Goal: Transaction & Acquisition: Purchase product/service

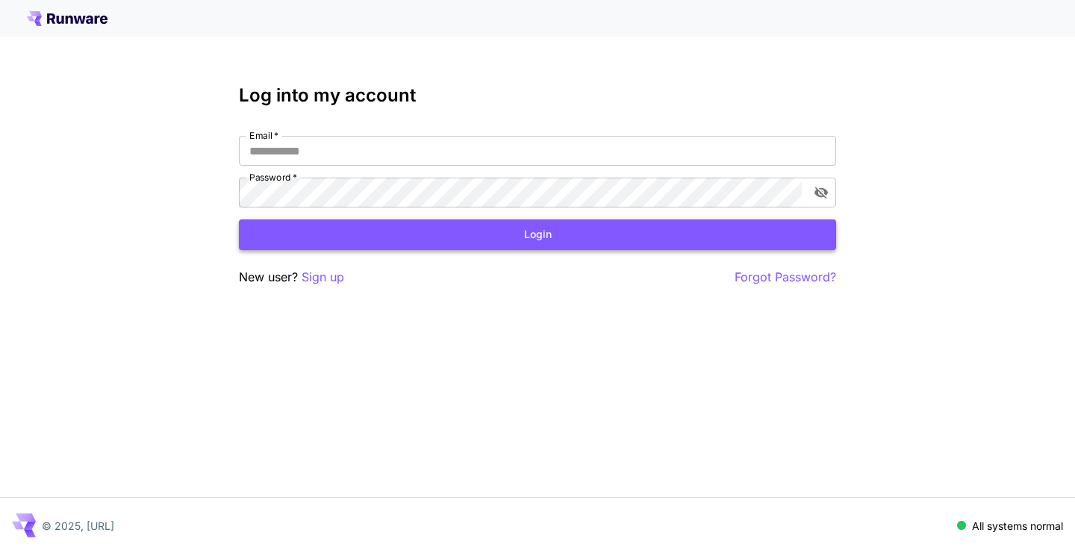
type input "**********"
click at [293, 229] on button "Login" at bounding box center [537, 234] width 597 height 31
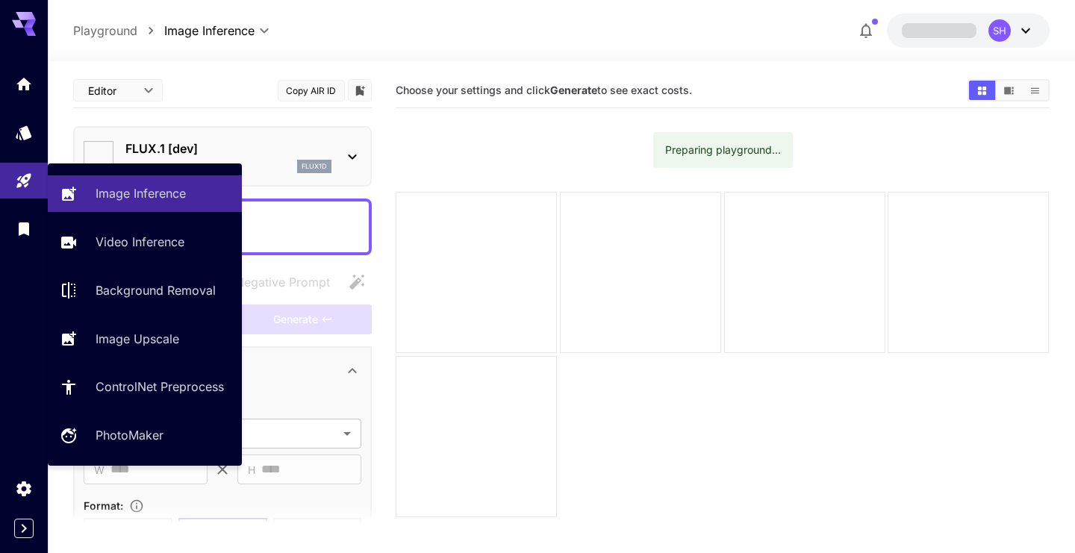
type input "**********"
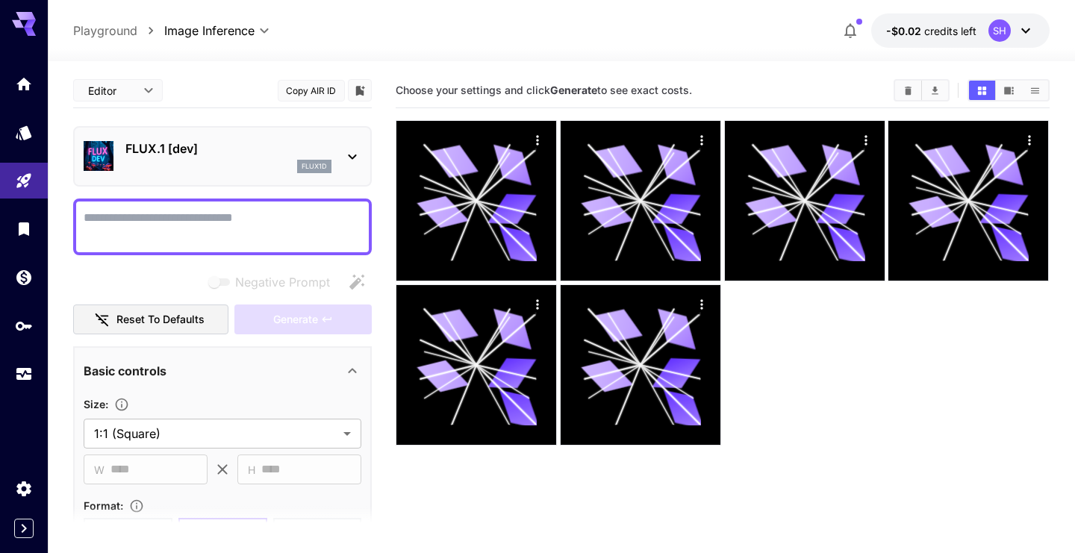
click at [347, 158] on icon at bounding box center [352, 157] width 18 height 18
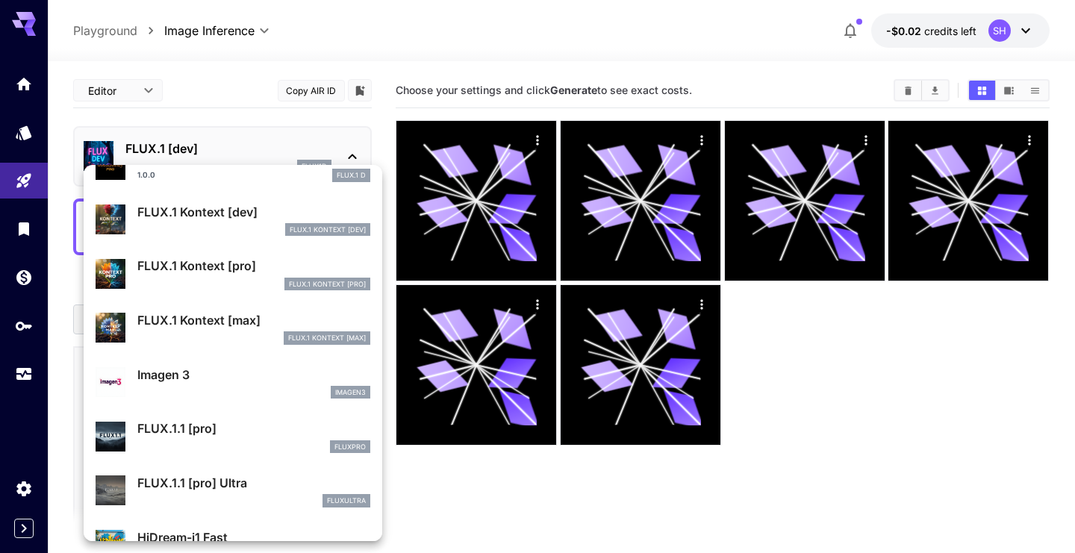
scroll to position [623, 0]
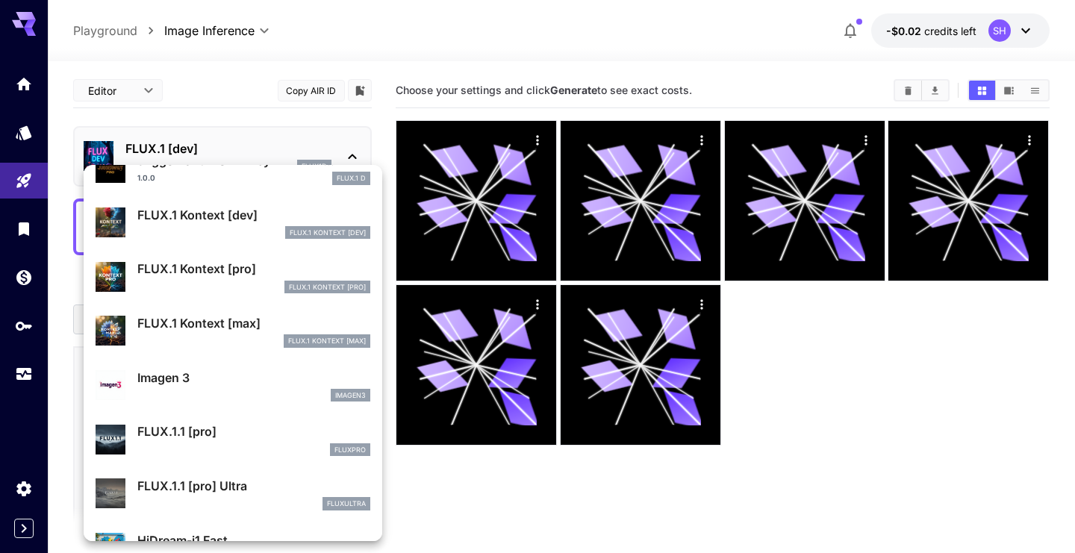
click at [225, 273] on p "FLUX.1 Kontext [pro]" at bounding box center [253, 269] width 233 height 18
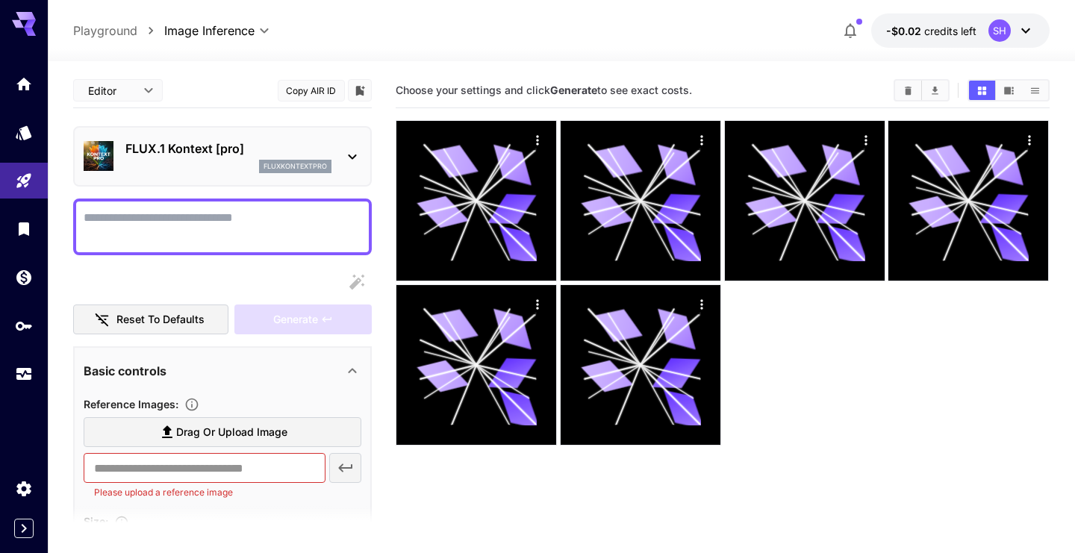
click at [349, 148] on icon at bounding box center [352, 157] width 18 height 18
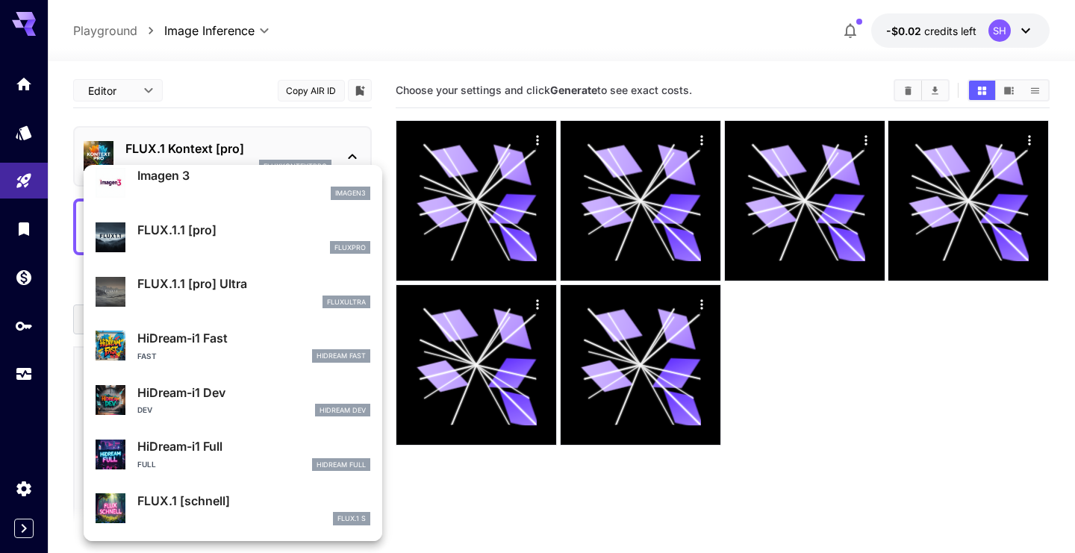
scroll to position [826, 0]
click at [210, 246] on div "fluxpro" at bounding box center [253, 246] width 233 height 13
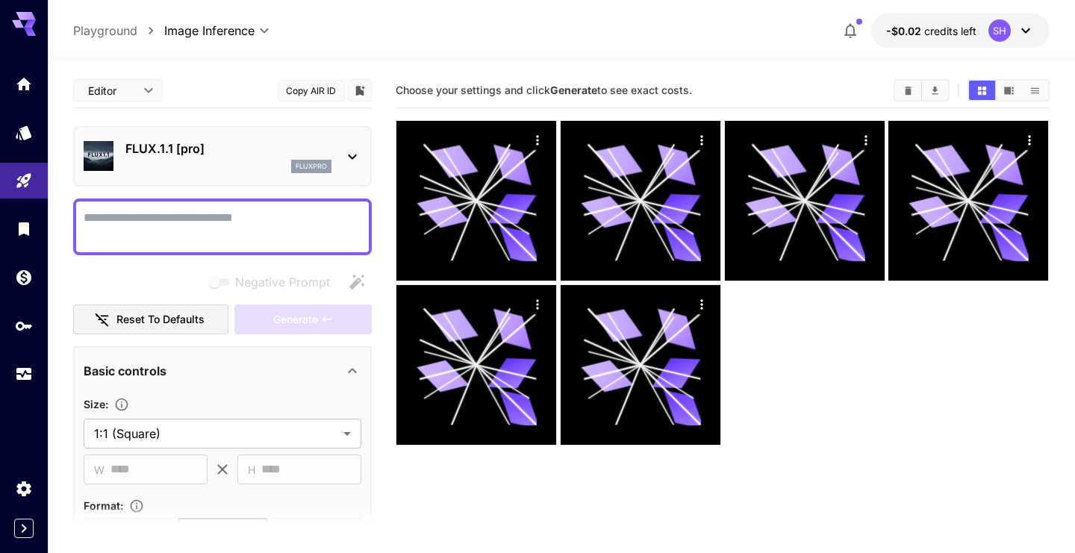
click at [225, 218] on textarea "Negative Prompt" at bounding box center [223, 227] width 278 height 36
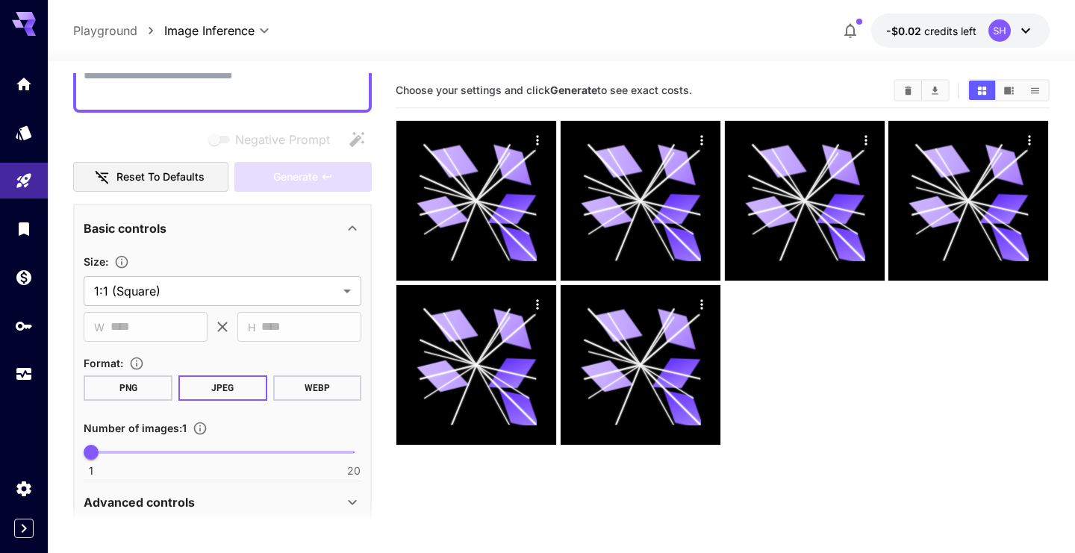
scroll to position [158, 0]
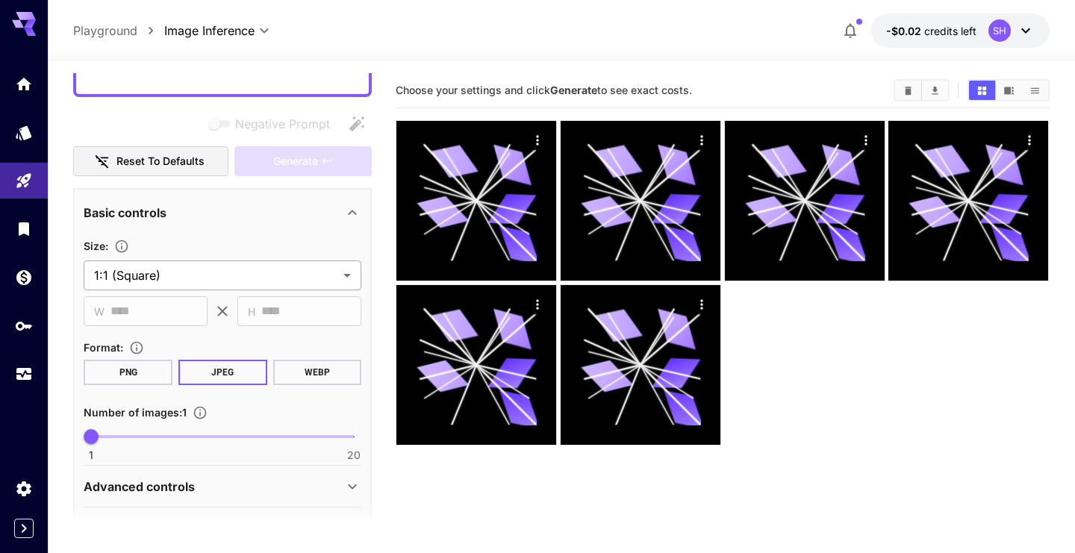
click at [336, 272] on body "**********" at bounding box center [537, 335] width 1075 height 671
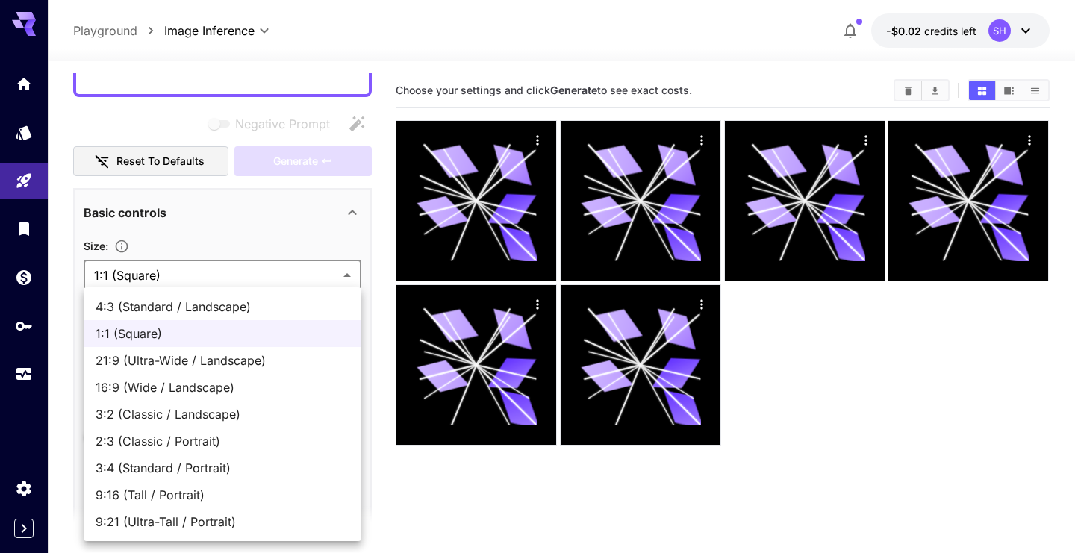
click at [759, 34] on div at bounding box center [537, 276] width 1075 height 553
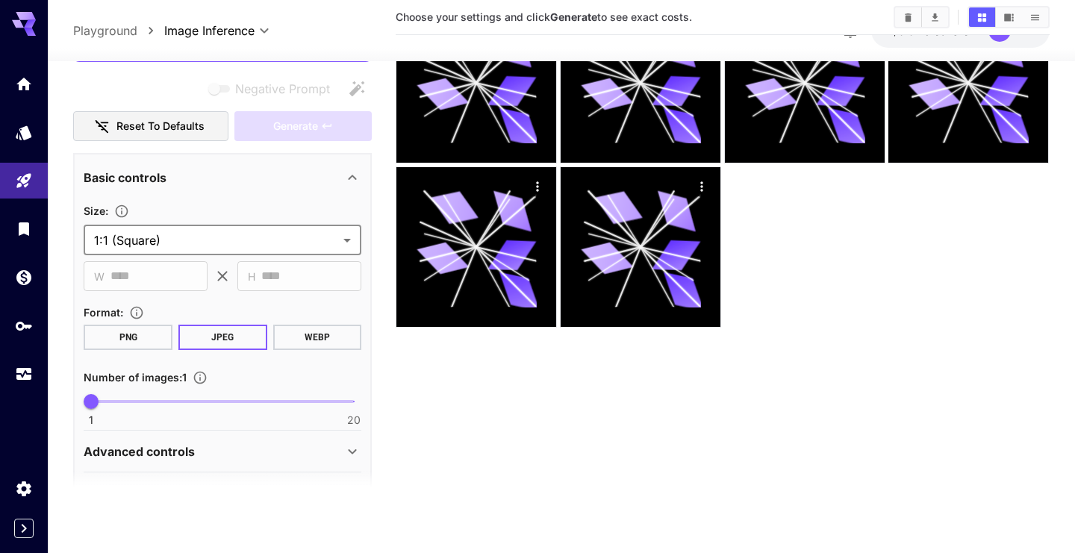
scroll to position [0, 0]
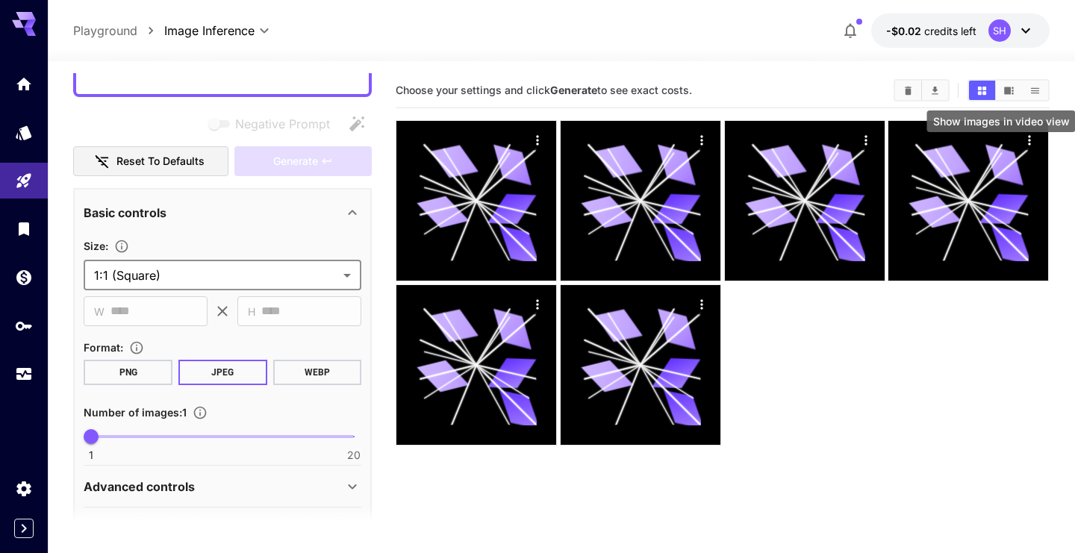
click at [1011, 92] on icon "Show images in video view" at bounding box center [1008, 90] width 11 height 11
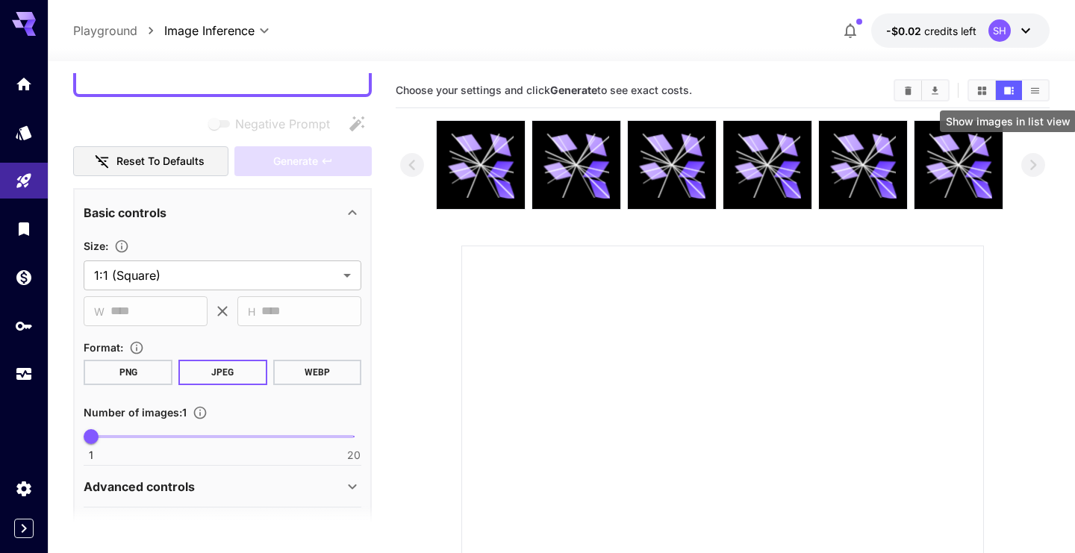
click at [1032, 90] on icon "Show images in list view" at bounding box center [1034, 90] width 8 height 6
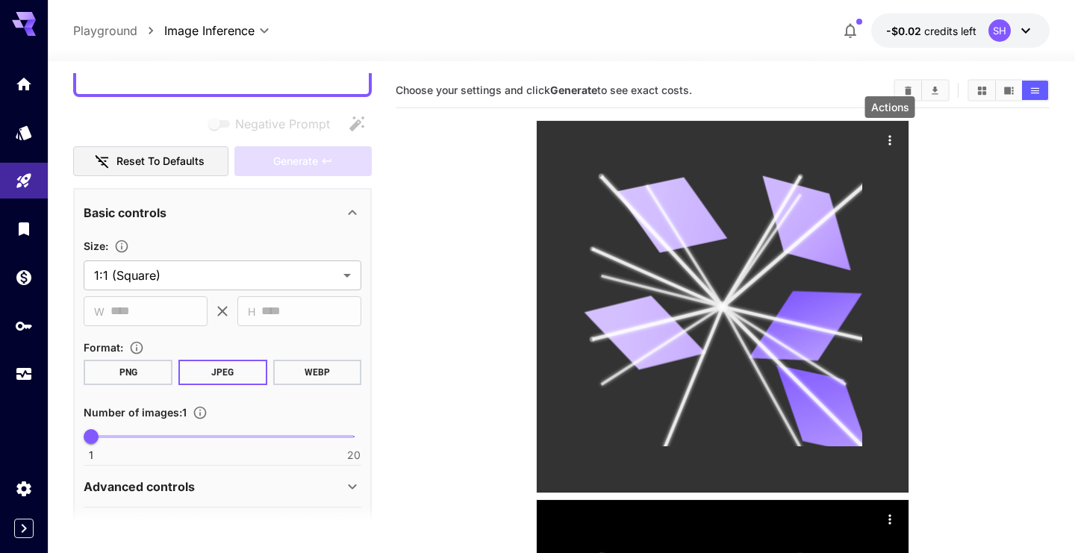
click at [891, 136] on icon "Actions" at bounding box center [889, 140] width 15 height 15
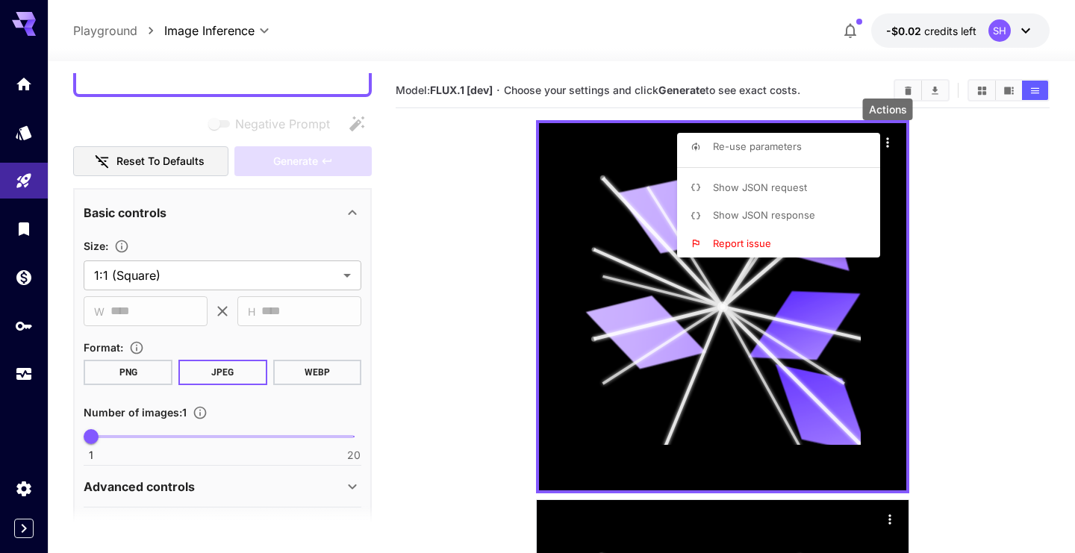
click at [944, 228] on div at bounding box center [537, 276] width 1075 height 553
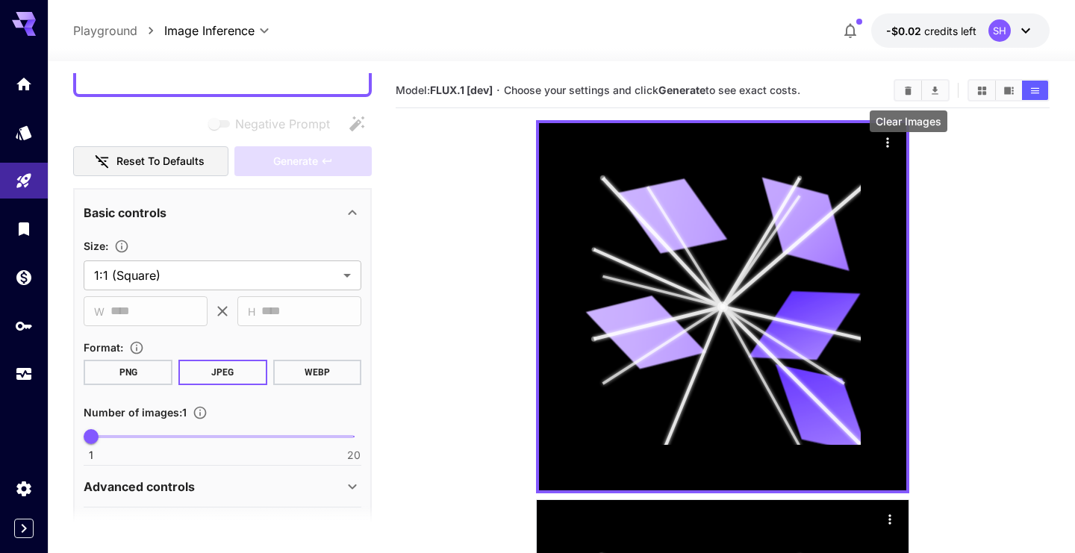
click at [907, 91] on icon "Clear Images" at bounding box center [908, 90] width 7 height 8
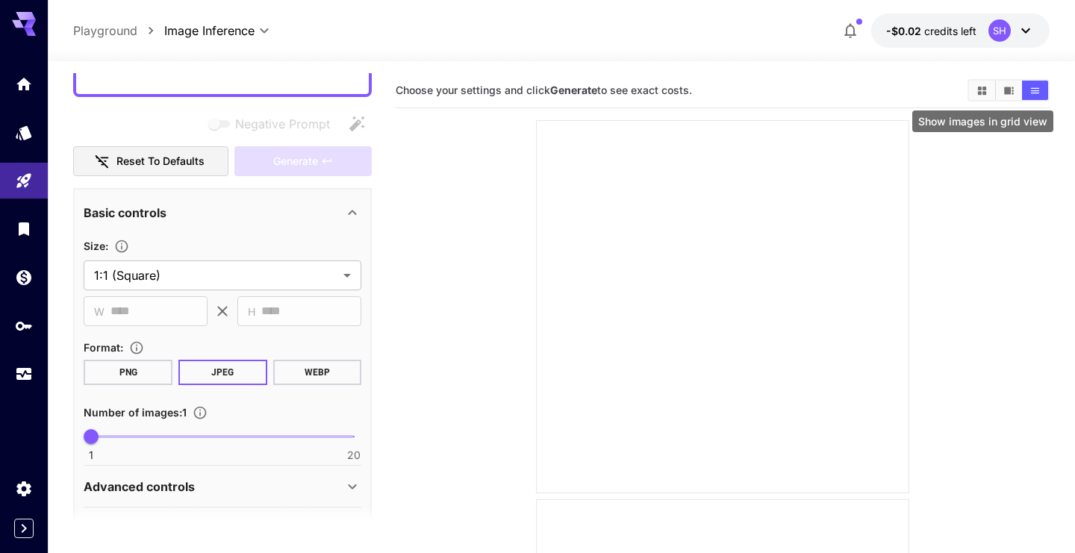
click at [979, 90] on icon "Show images in grid view" at bounding box center [981, 90] width 8 height 8
click at [1022, 35] on icon at bounding box center [1026, 31] width 18 height 18
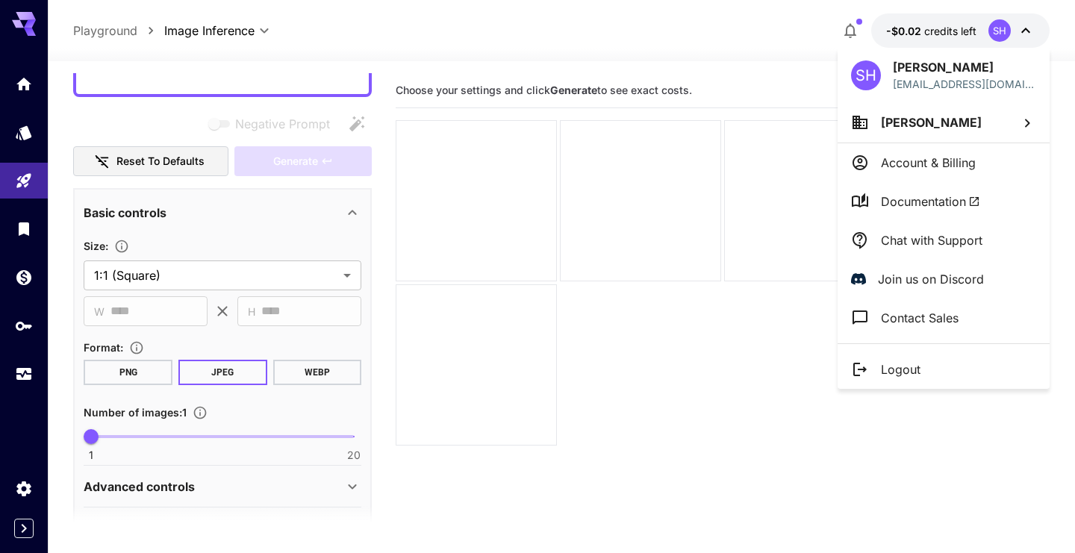
click at [920, 160] on p "Account & Billing" at bounding box center [928, 163] width 95 height 18
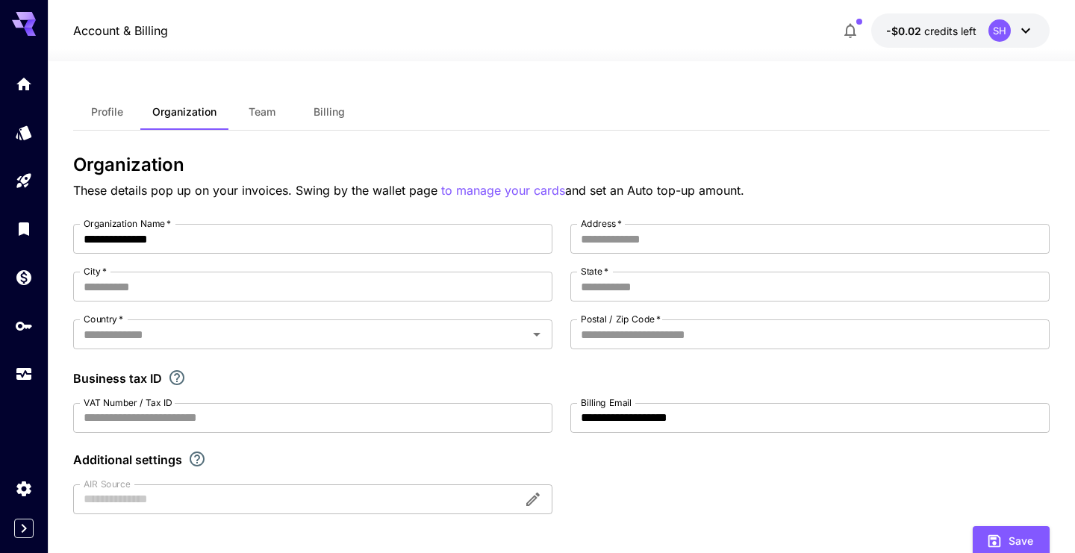
click at [334, 116] on span "Billing" at bounding box center [329, 111] width 31 height 13
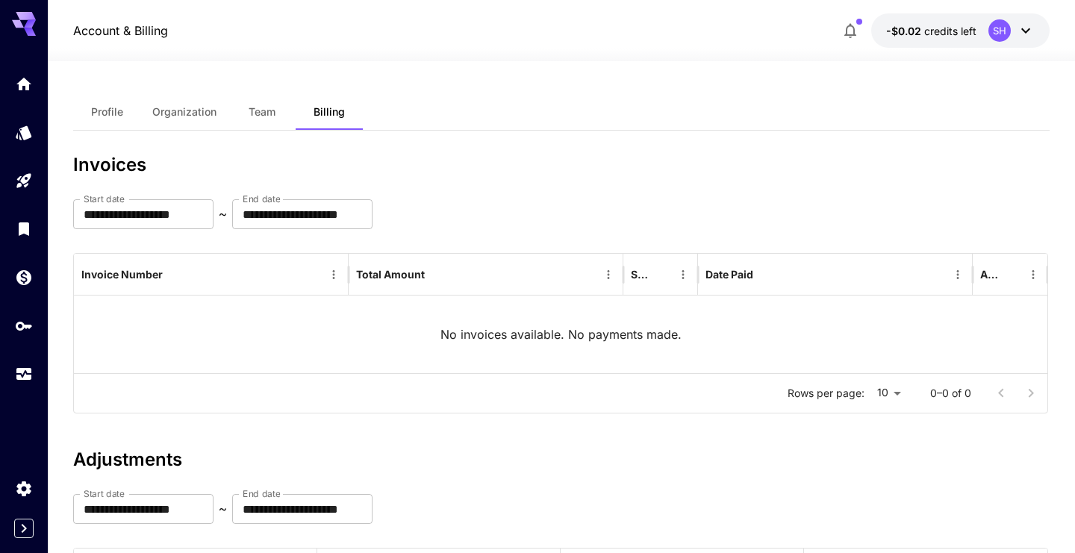
click at [258, 113] on span "Team" at bounding box center [262, 111] width 27 height 13
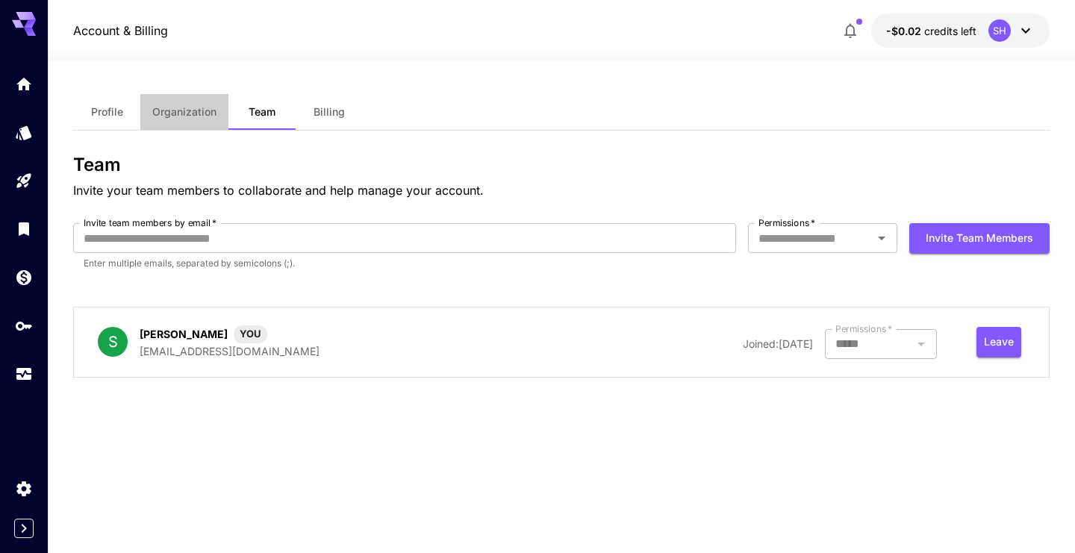
click at [205, 109] on span "Organization" at bounding box center [184, 111] width 64 height 13
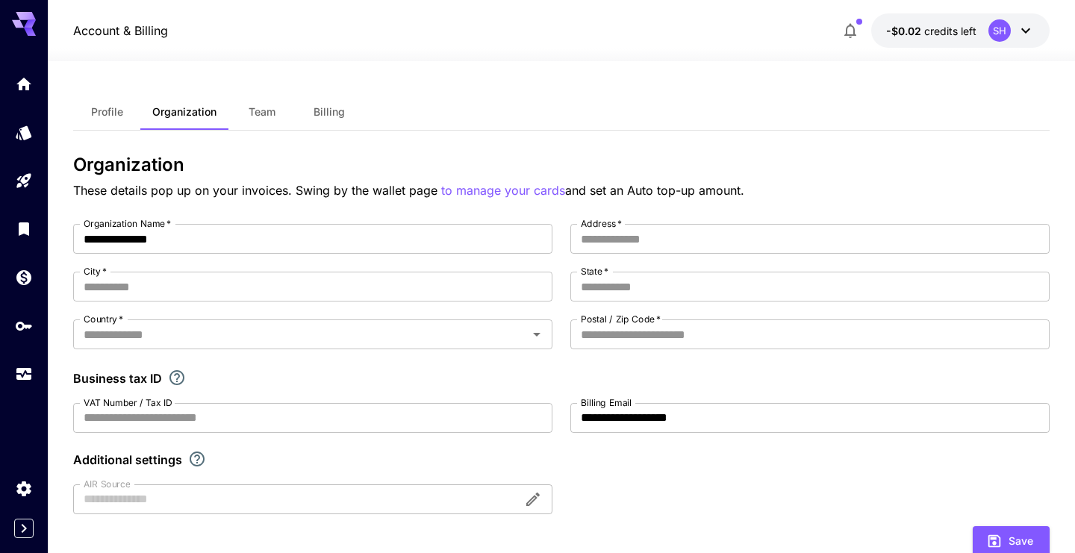
click at [115, 107] on span "Profile" at bounding box center [107, 111] width 32 height 13
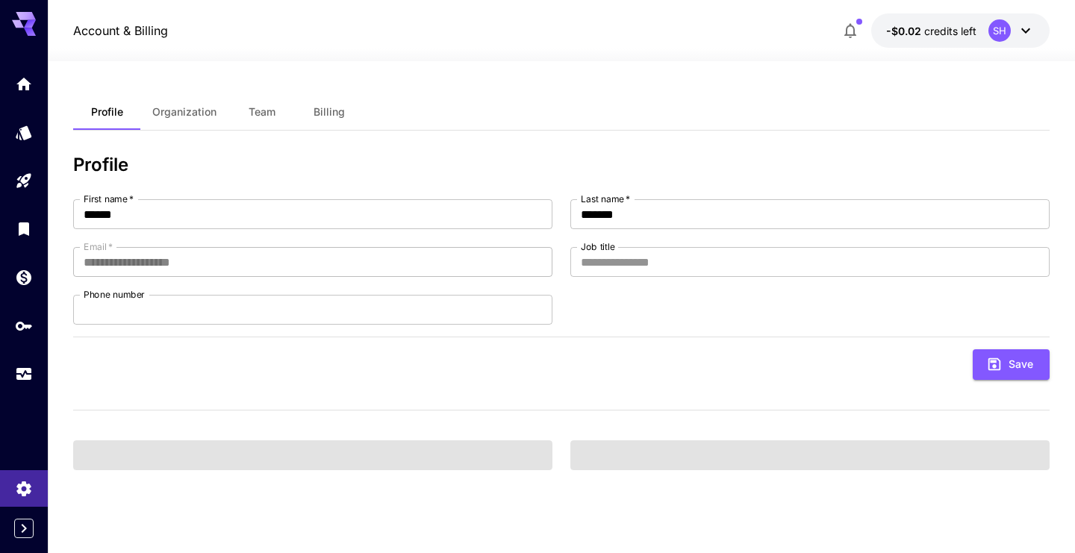
click at [115, 107] on span "Profile" at bounding box center [107, 111] width 32 height 13
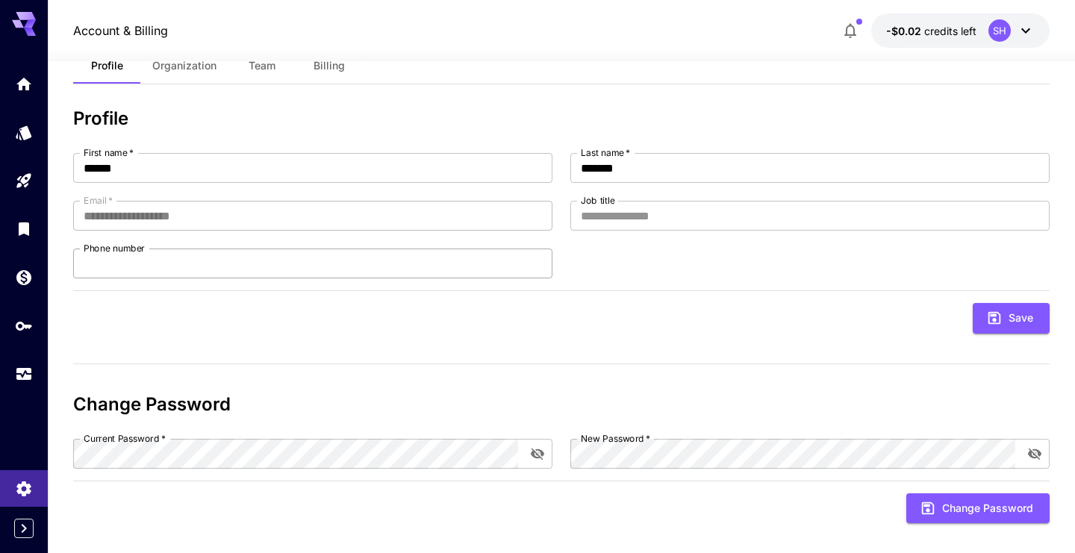
scroll to position [61, 0]
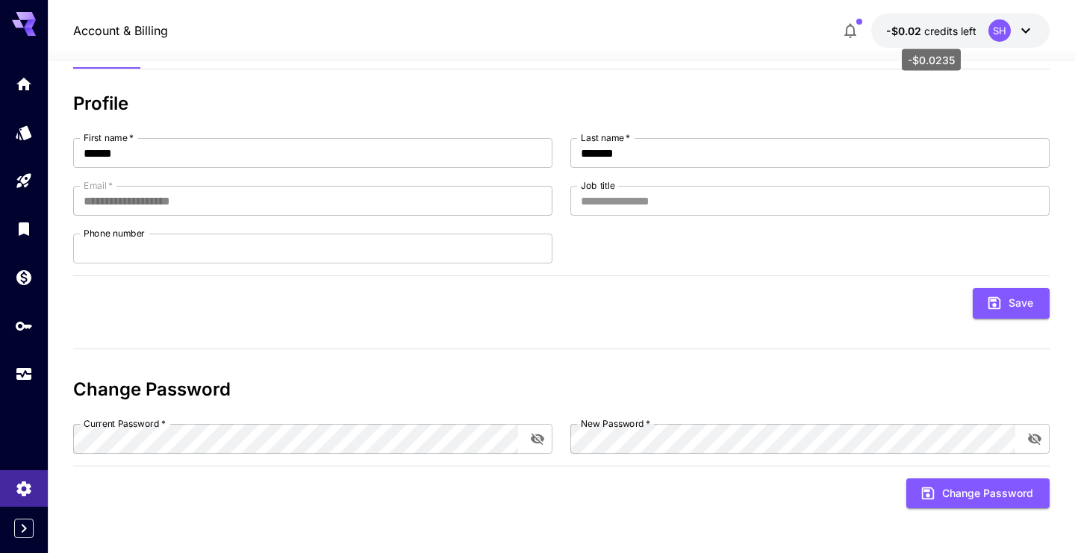
click at [932, 25] on span "credits left" at bounding box center [950, 31] width 52 height 13
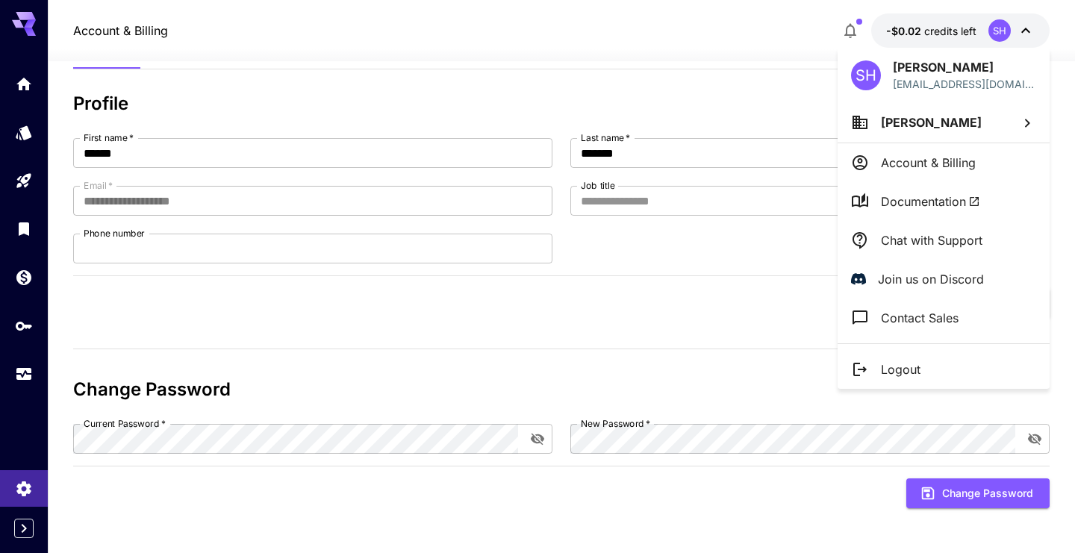
click at [858, 25] on div at bounding box center [537, 276] width 1075 height 553
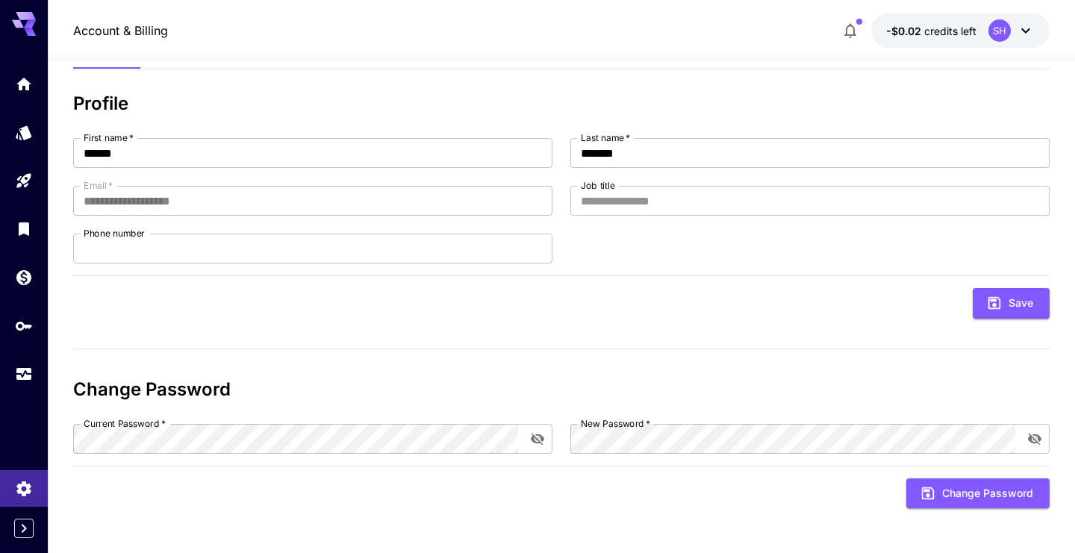
click at [851, 27] on icon "button" at bounding box center [850, 31] width 18 height 18
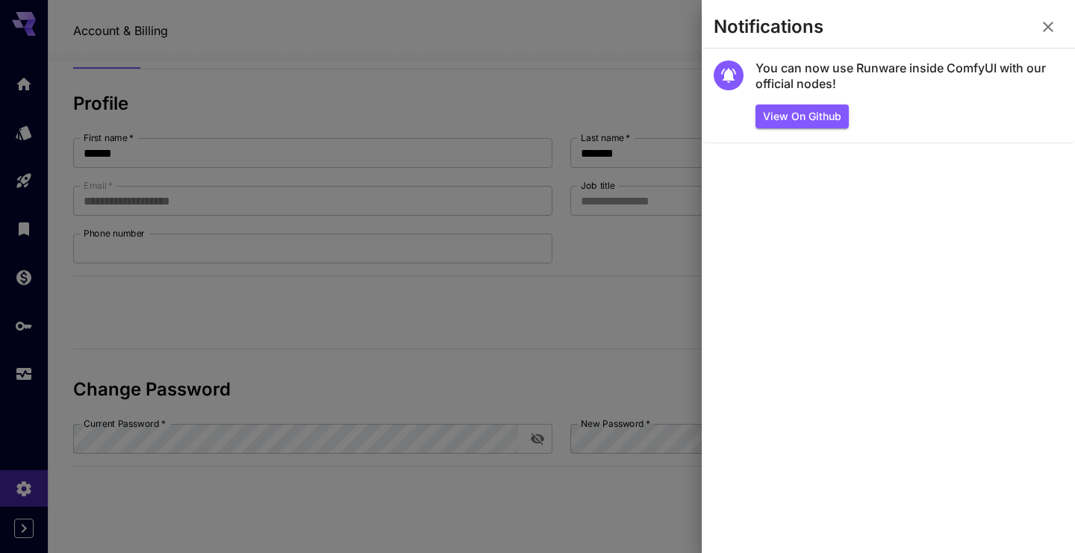
click at [1051, 28] on icon "button" at bounding box center [1048, 27] width 18 height 18
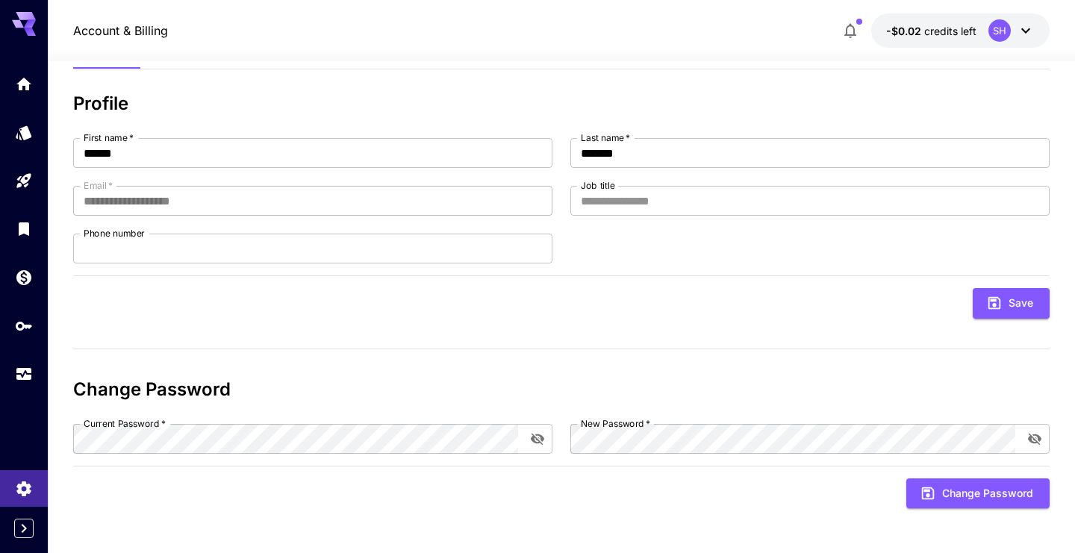
click at [1015, 31] on div "SH" at bounding box center [1011, 30] width 46 height 22
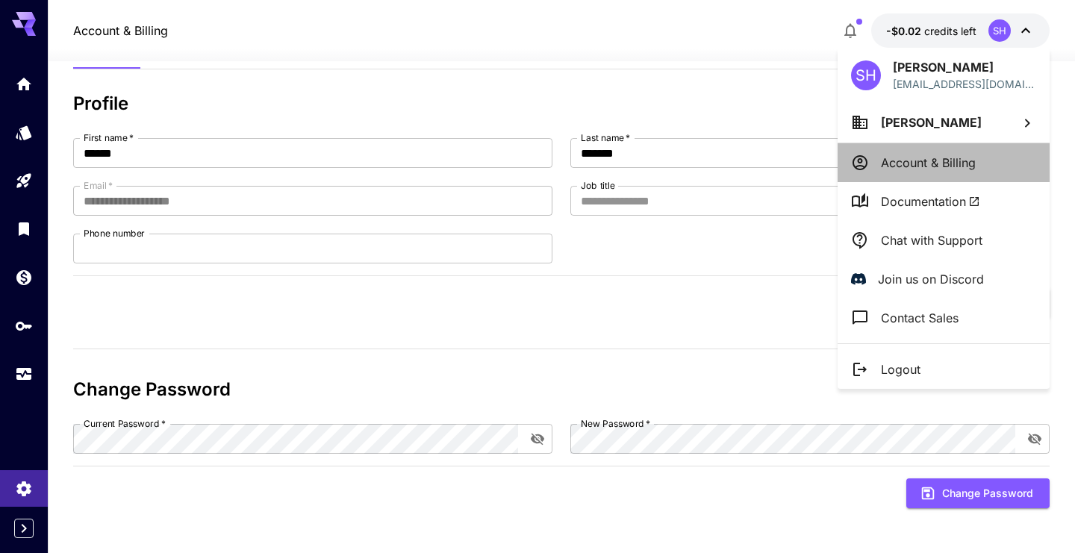
click at [947, 157] on p "Account & Billing" at bounding box center [928, 163] width 95 height 18
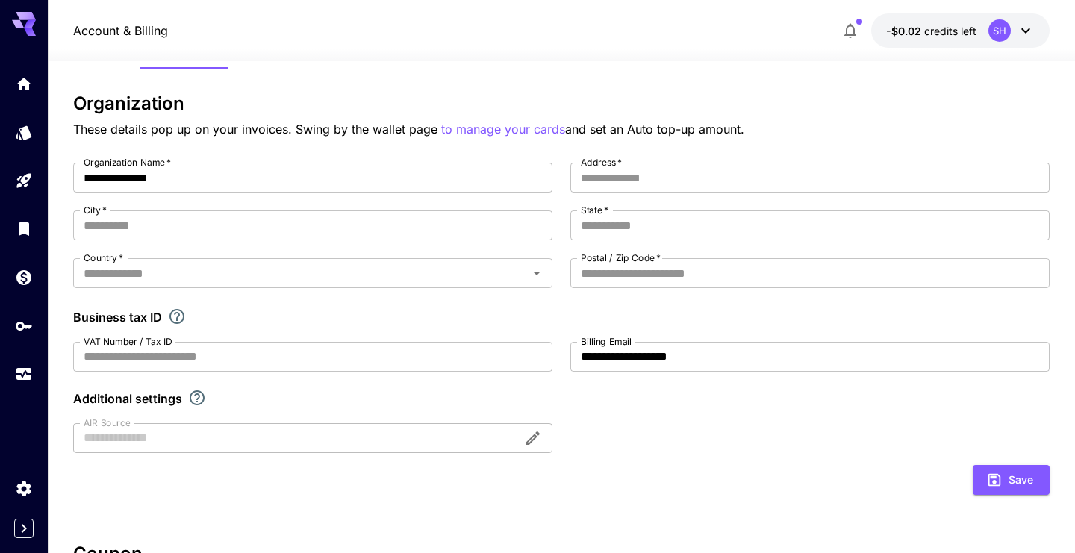
click at [1005, 40] on div "SH" at bounding box center [999, 30] width 22 height 22
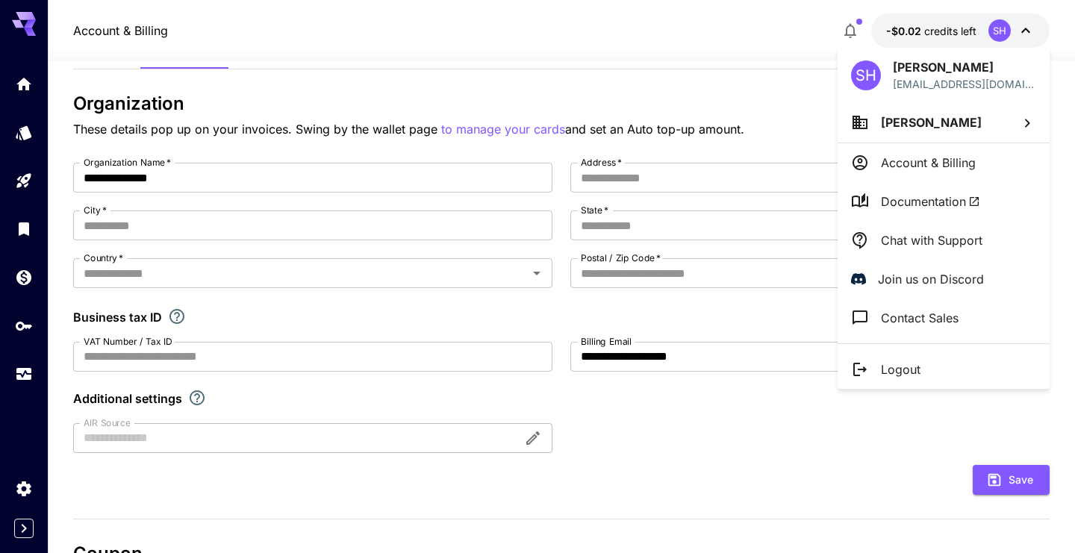
click at [916, 203] on span "Documentation" at bounding box center [930, 202] width 99 height 18
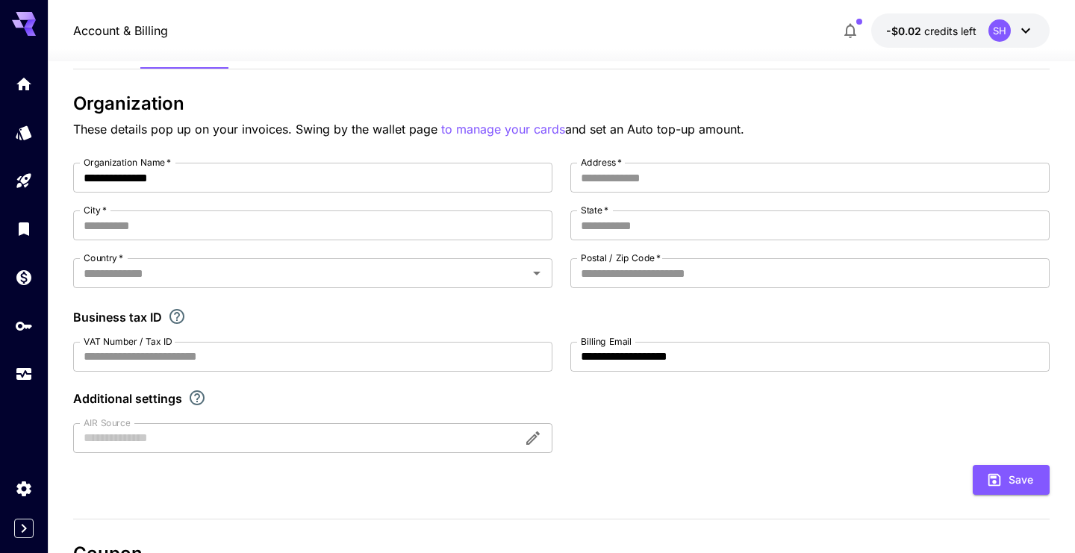
click at [855, 27] on icon "button" at bounding box center [850, 31] width 18 height 18
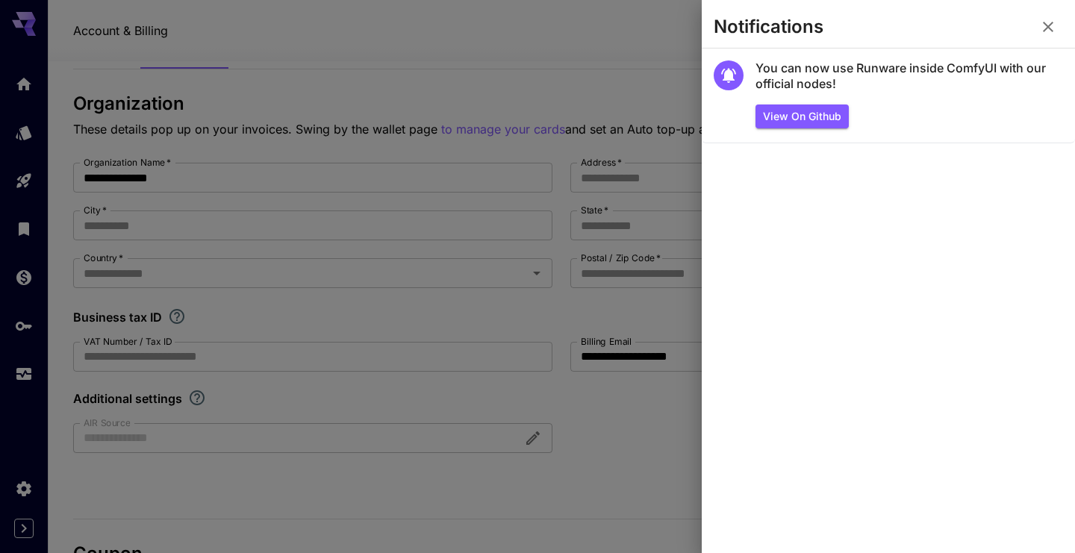
click at [1050, 26] on icon "button" at bounding box center [1048, 27] width 18 height 18
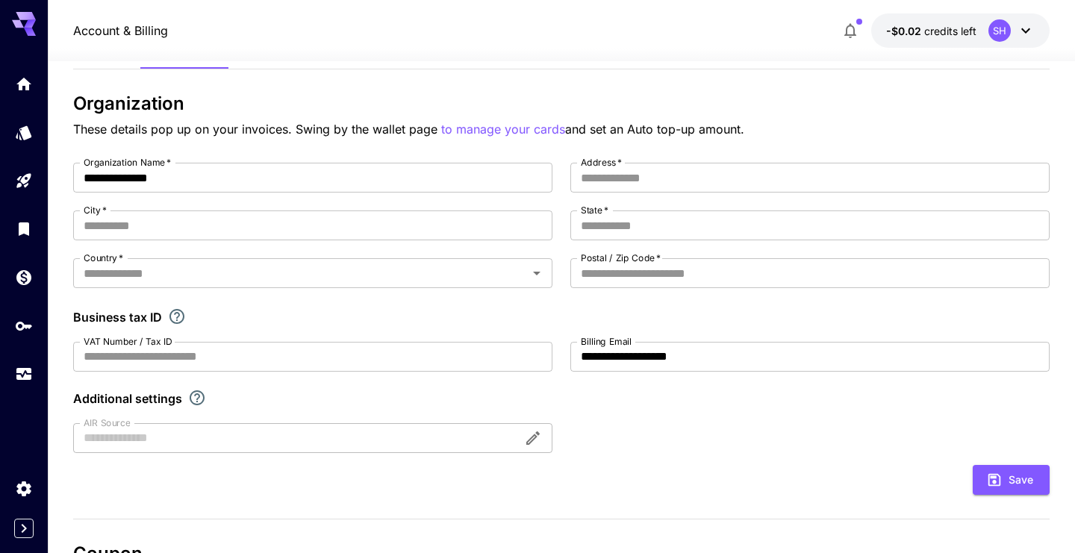
click at [1013, 32] on div "SH" at bounding box center [1011, 30] width 46 height 22
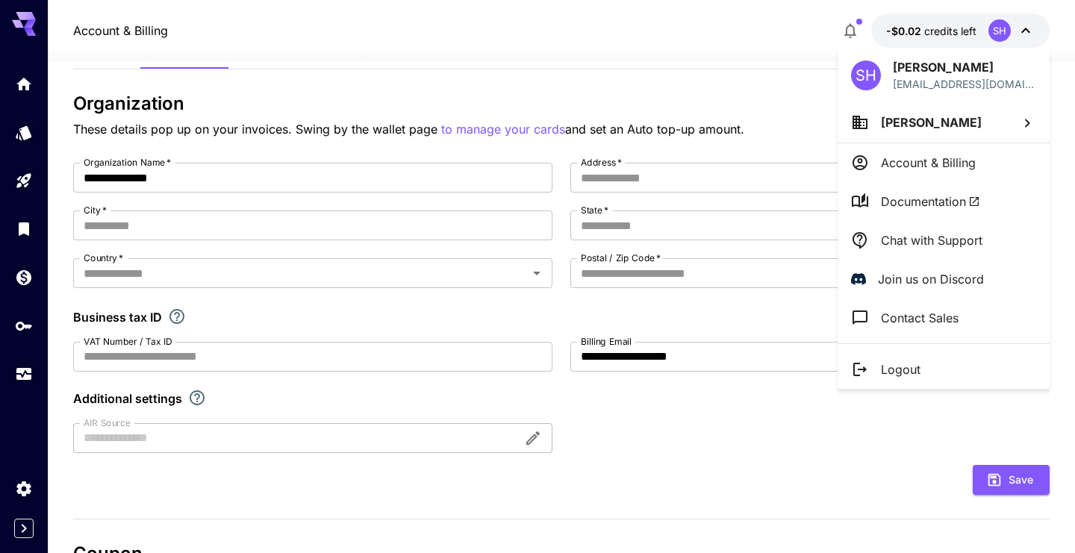
click at [938, 160] on p "Account & Billing" at bounding box center [928, 163] width 95 height 18
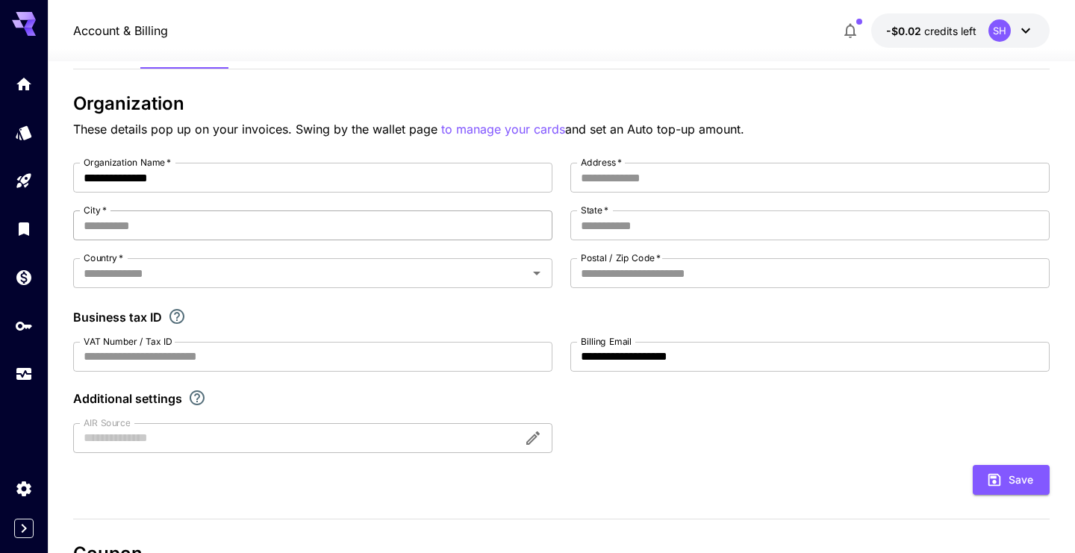
click at [160, 228] on input "City   *" at bounding box center [312, 225] width 479 height 30
click at [23, 78] on icon "Home" at bounding box center [25, 80] width 18 height 18
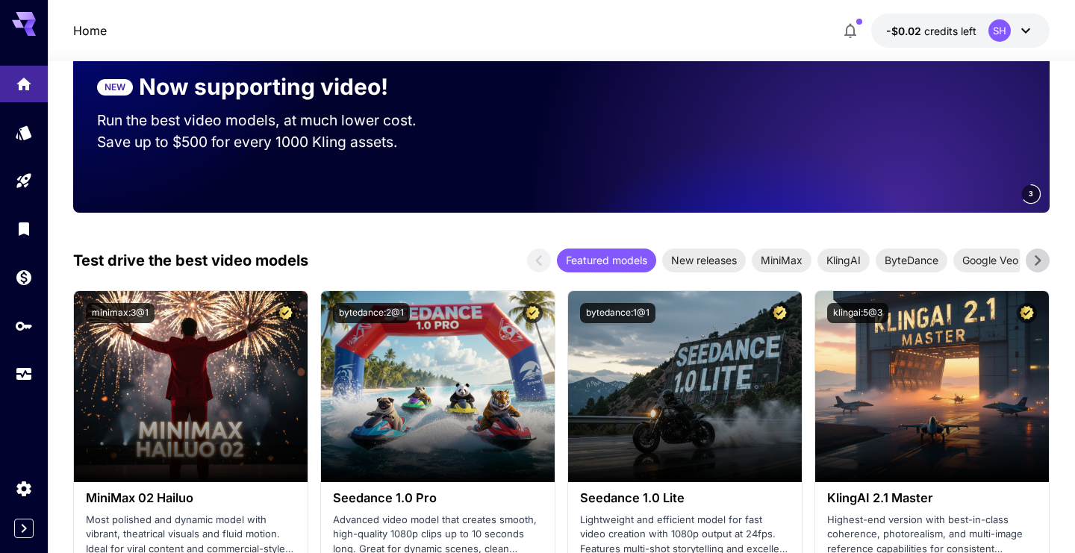
click at [259, 122] on p "Run the best video models, at much lower cost." at bounding box center [271, 121] width 348 height 22
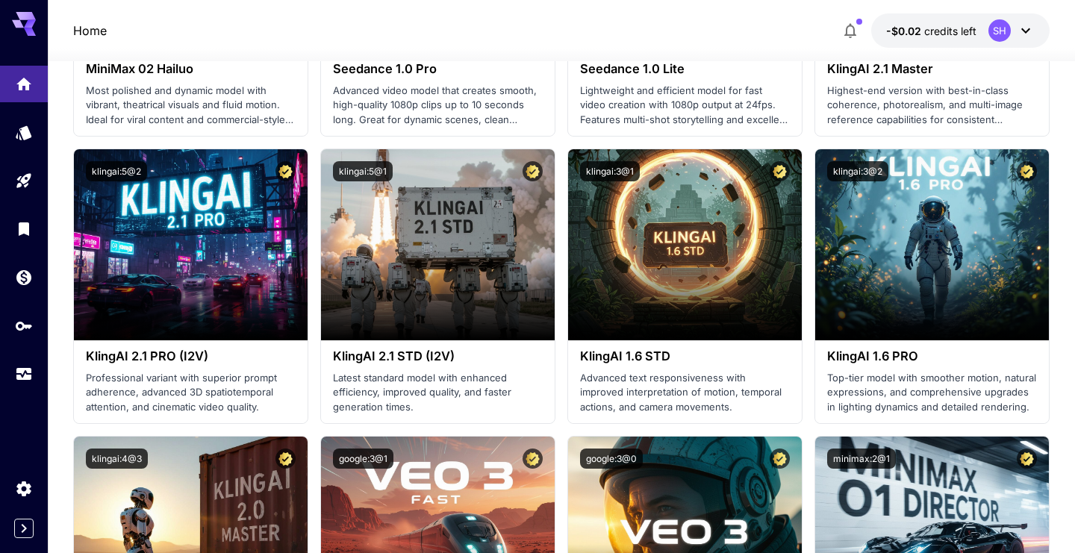
scroll to position [682, 0]
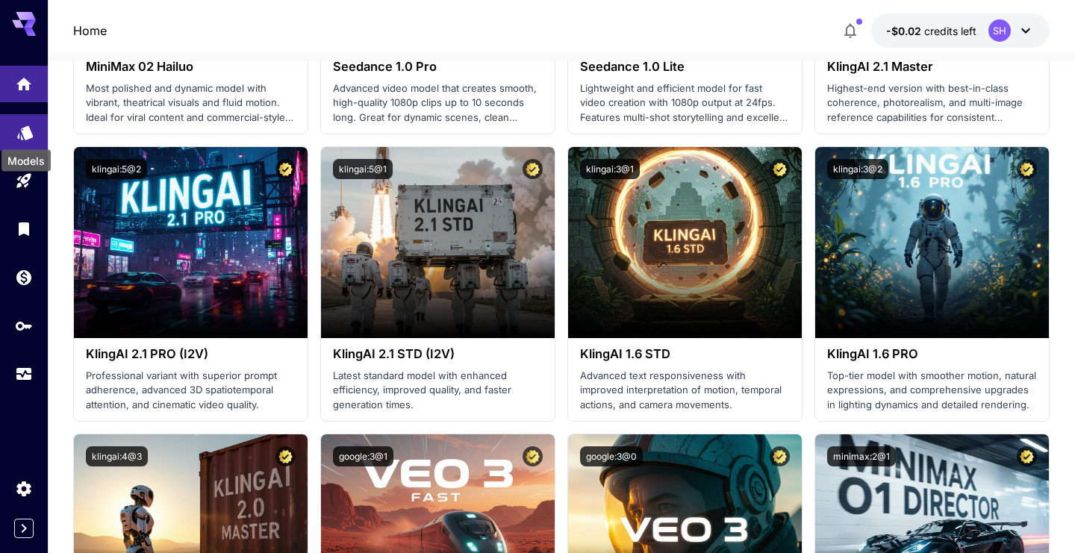
click at [18, 125] on icon "Models" at bounding box center [25, 128] width 18 height 18
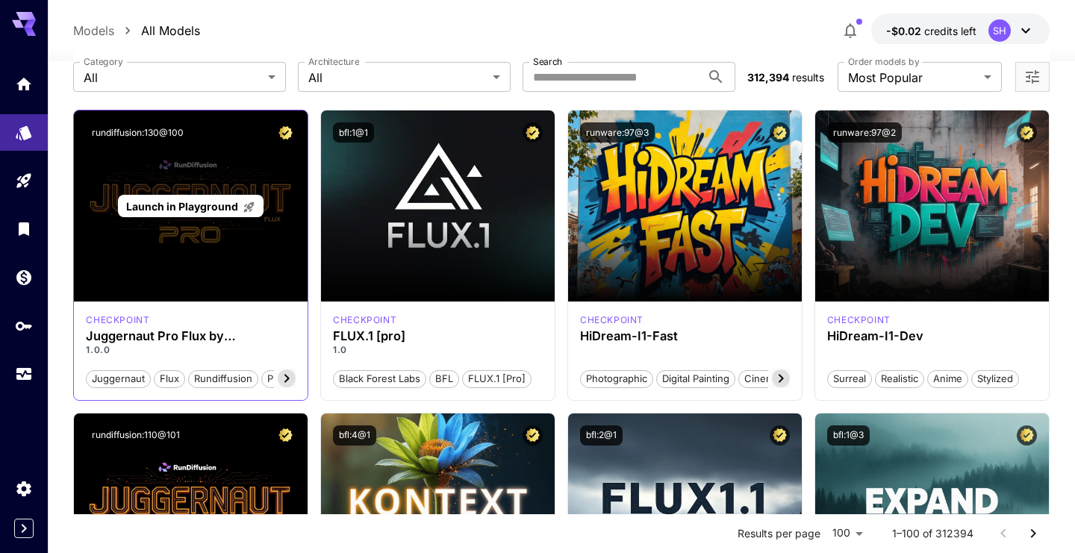
scroll to position [79, 0]
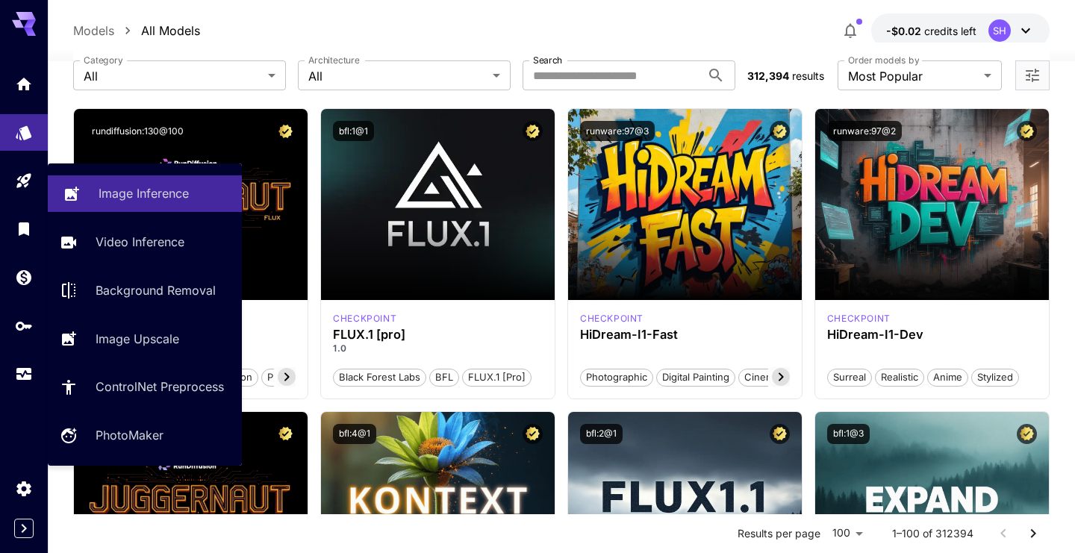
click at [128, 199] on p "Image Inference" at bounding box center [144, 193] width 90 height 18
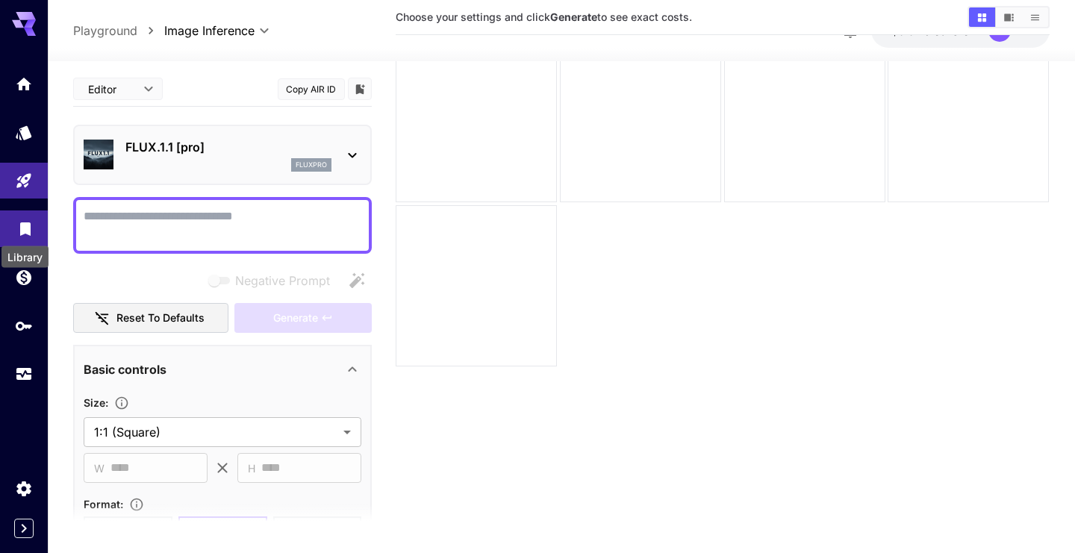
click at [23, 225] on icon "Library" at bounding box center [25, 224] width 10 height 13
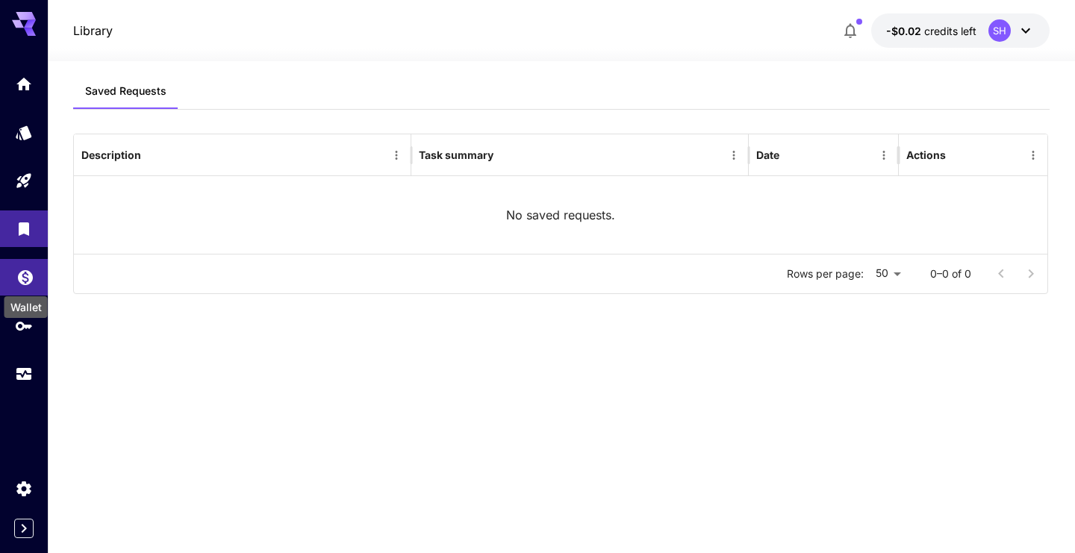
click at [19, 275] on icon "Wallet" at bounding box center [25, 273] width 15 height 15
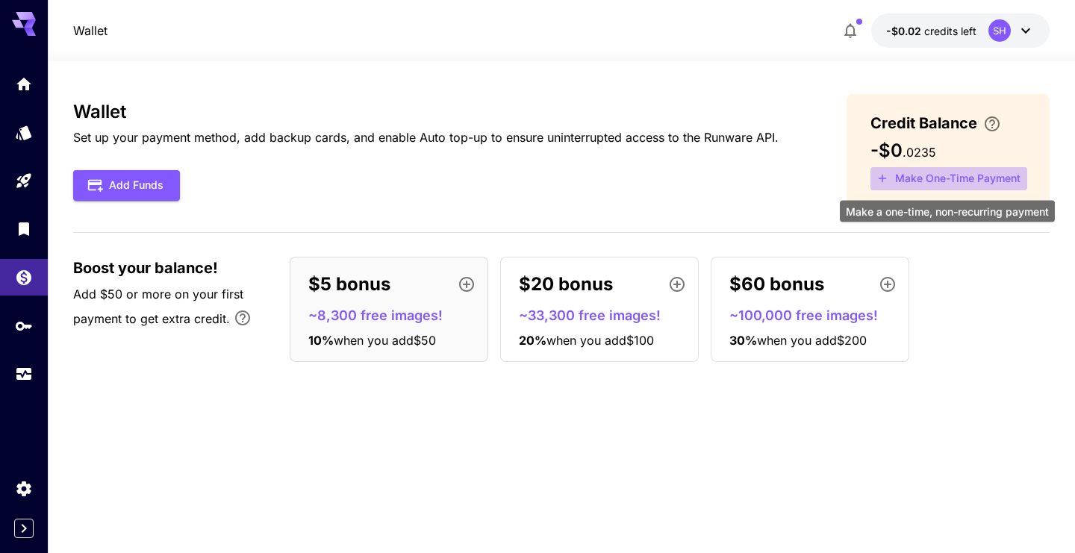
click at [932, 180] on button "Make One-Time Payment" at bounding box center [948, 178] width 157 height 23
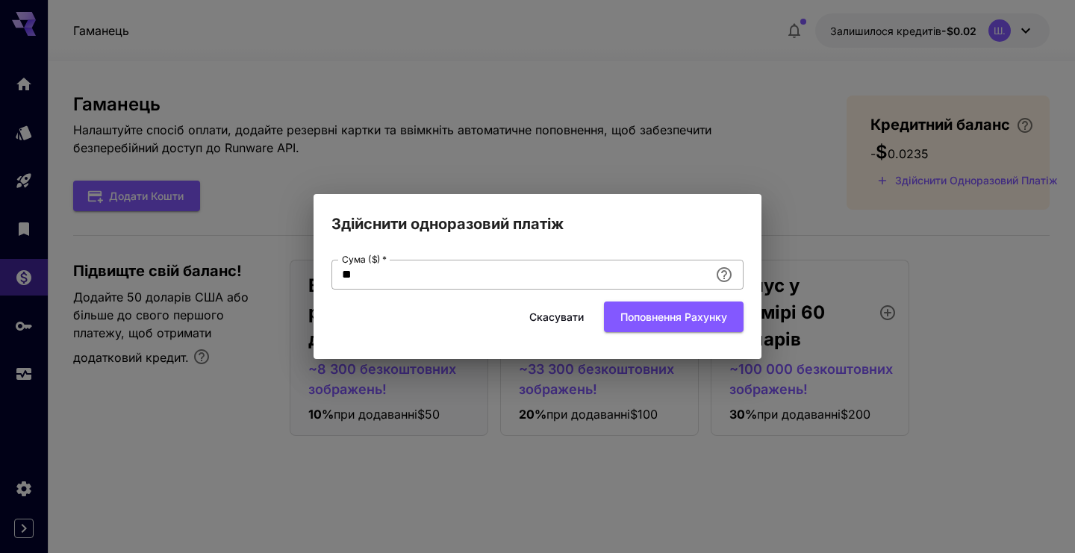
click at [351, 275] on input "**" at bounding box center [520, 275] width 378 height 30
click at [366, 275] on input "**" at bounding box center [520, 275] width 378 height 30
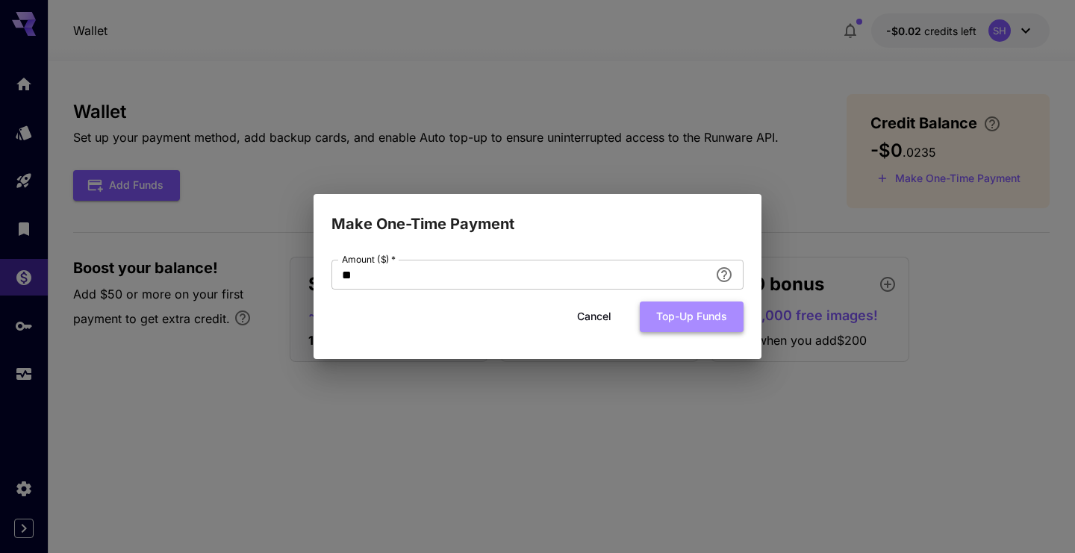
click at [707, 316] on button "Top-up funds" at bounding box center [692, 317] width 104 height 31
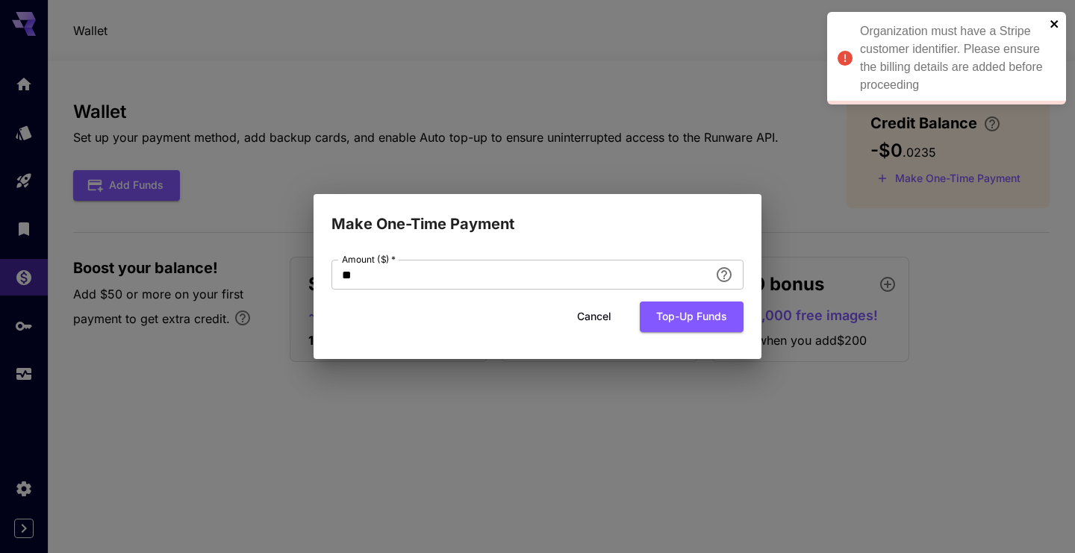
click at [1052, 19] on icon "close" at bounding box center [1055, 24] width 10 height 12
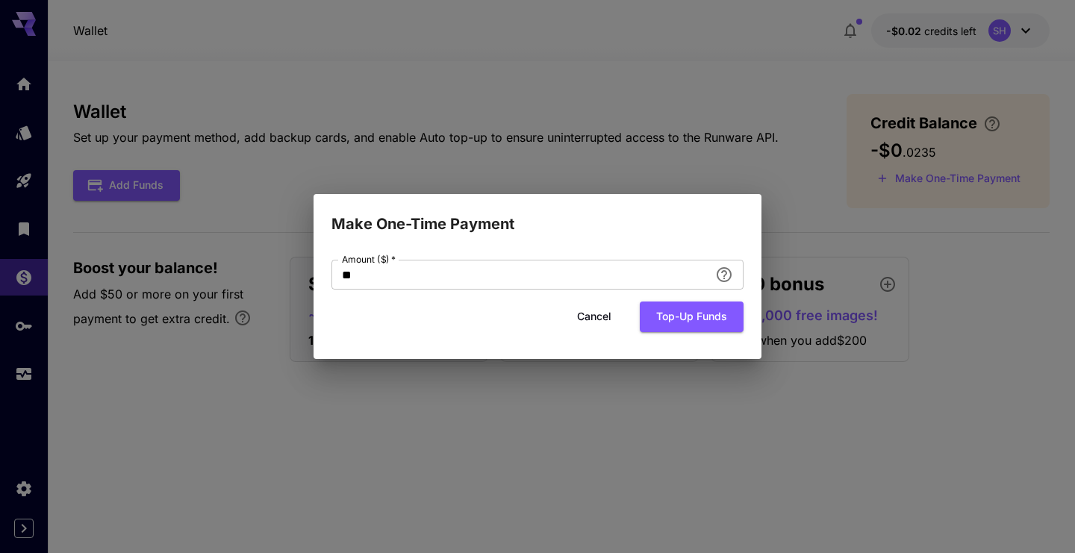
click at [604, 318] on button "Cancel" at bounding box center [594, 317] width 67 height 31
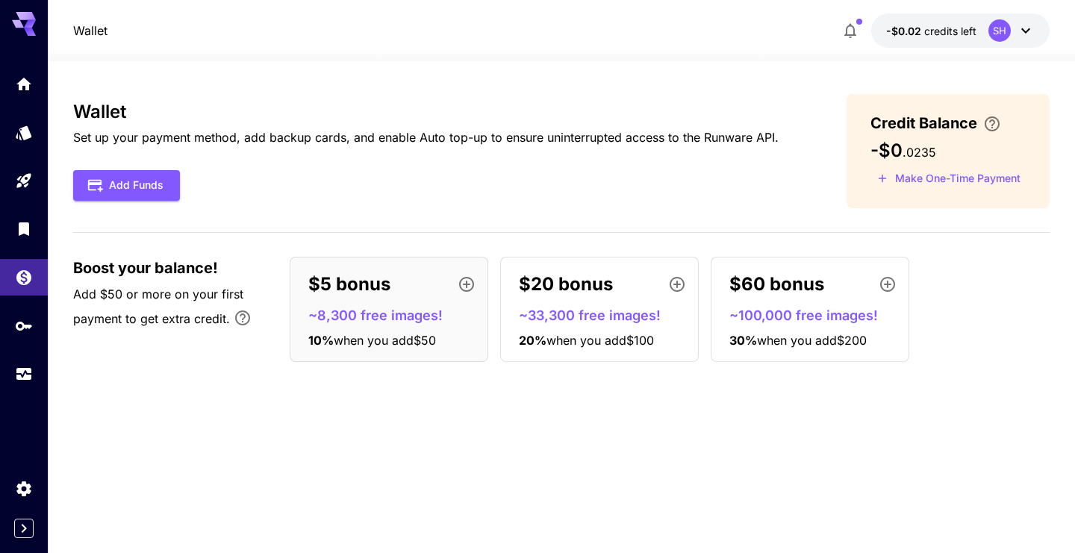
click at [976, 28] on button "-$0.02 credits left SH" at bounding box center [960, 30] width 178 height 34
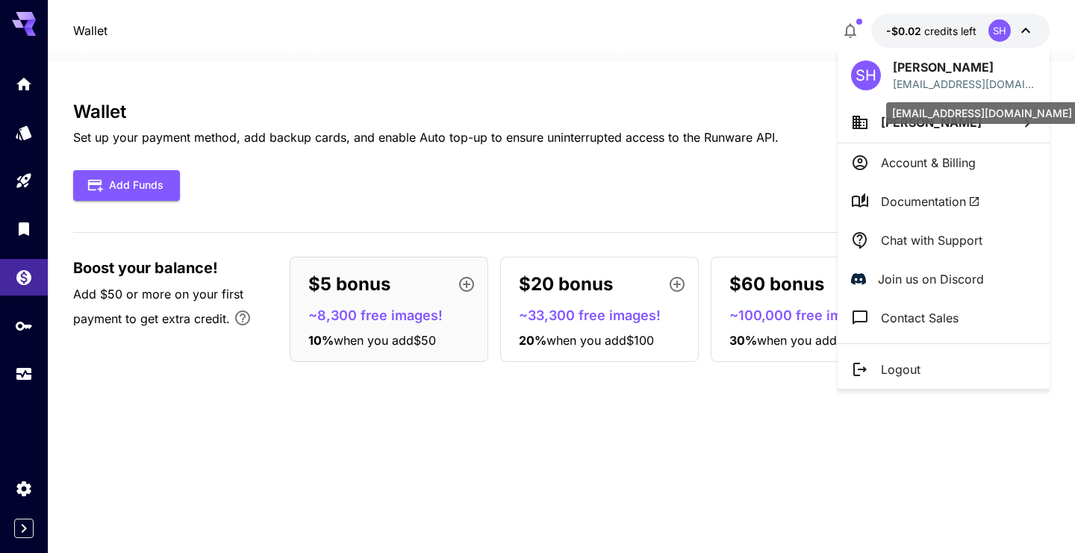
click at [930, 116] on div "[EMAIL_ADDRESS][DOMAIN_NAME]" at bounding box center [982, 113] width 192 height 22
click at [1006, 116] on li "[PERSON_NAME]" at bounding box center [944, 122] width 212 height 40
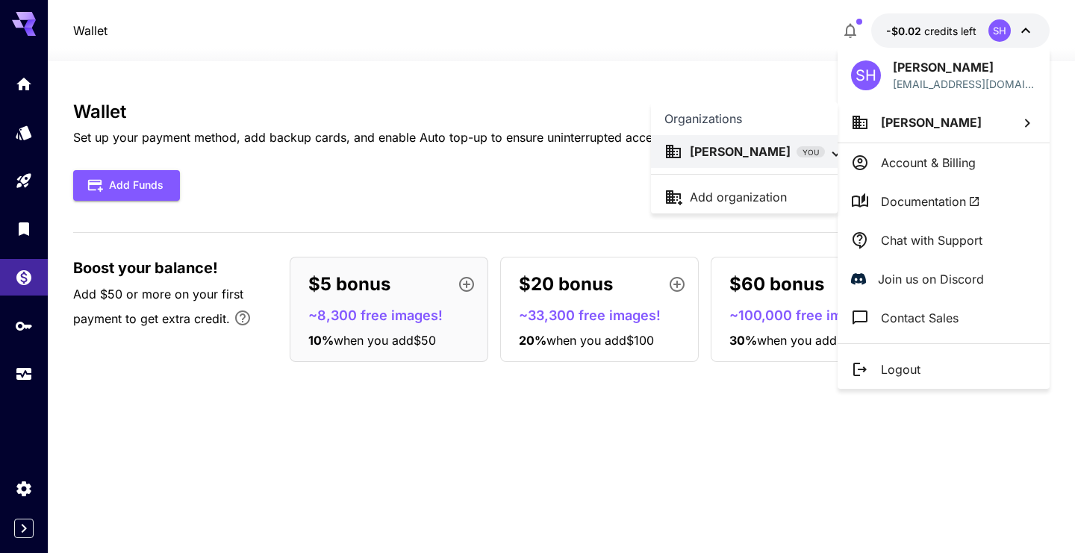
click at [743, 155] on p "[PERSON_NAME]" at bounding box center [740, 152] width 101 height 18
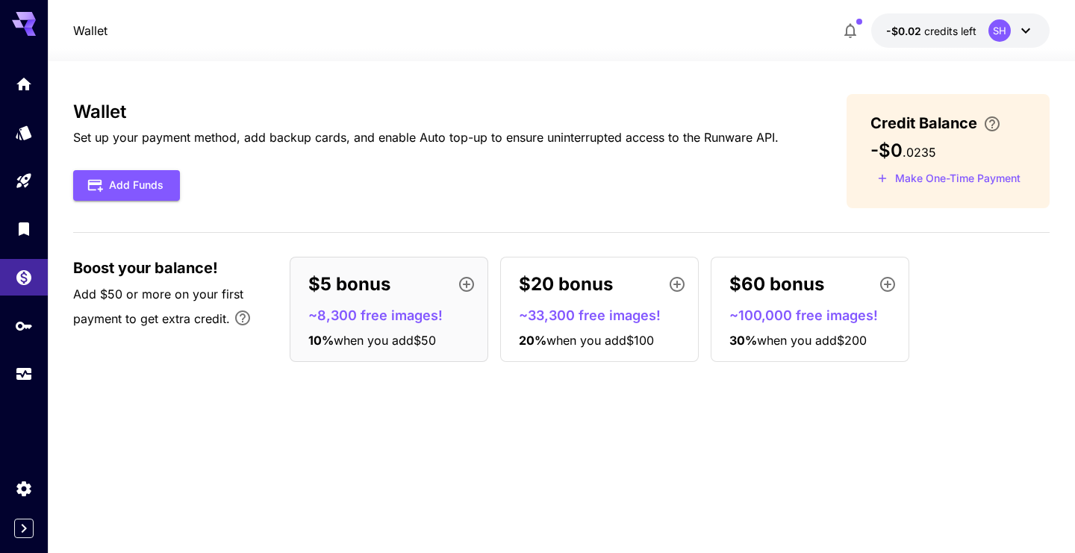
click at [1022, 34] on icon at bounding box center [1026, 31] width 18 height 18
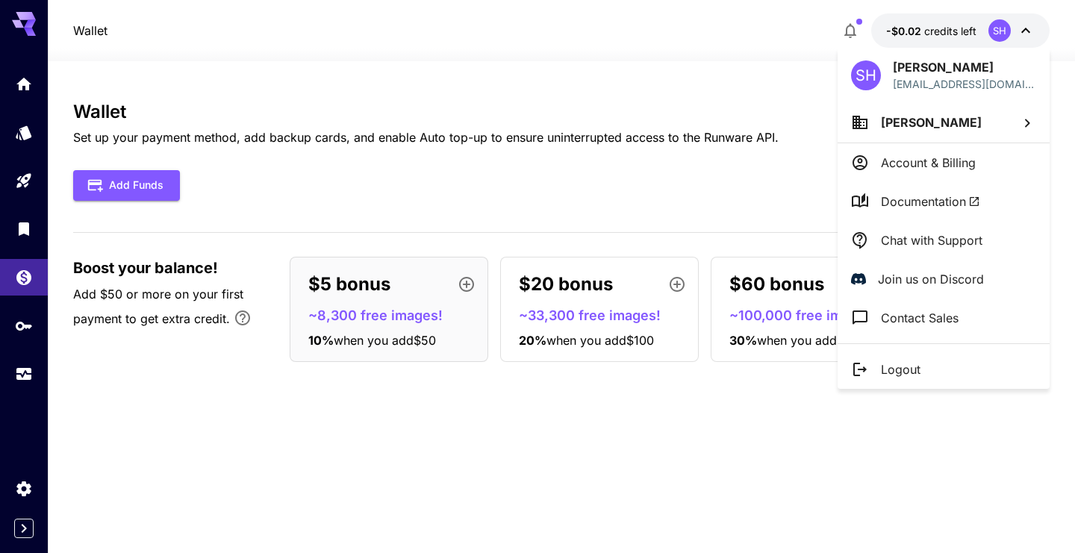
click at [883, 119] on span "[PERSON_NAME]" at bounding box center [931, 122] width 101 height 15
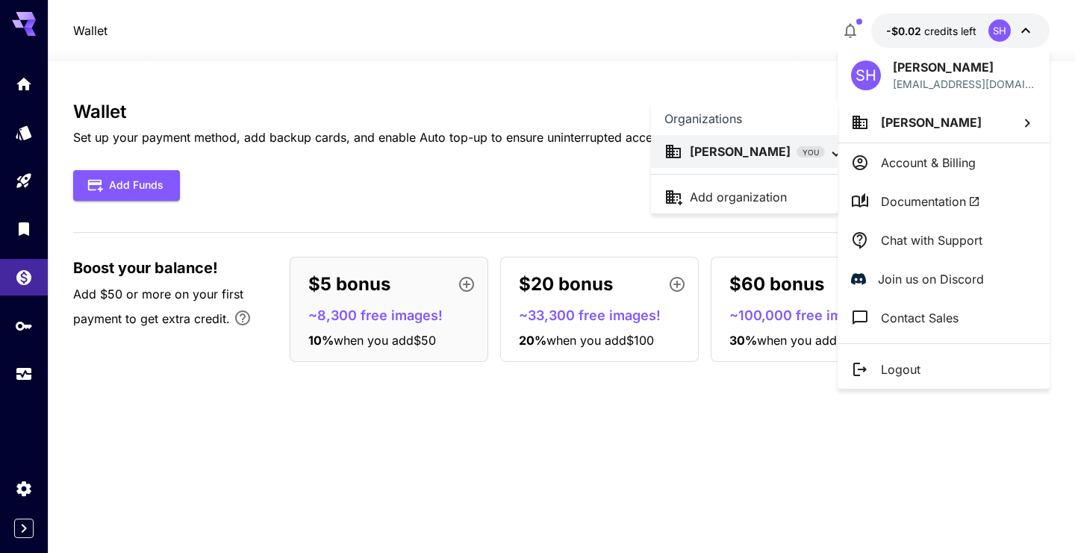
click at [782, 194] on p "Add organization" at bounding box center [738, 197] width 97 height 18
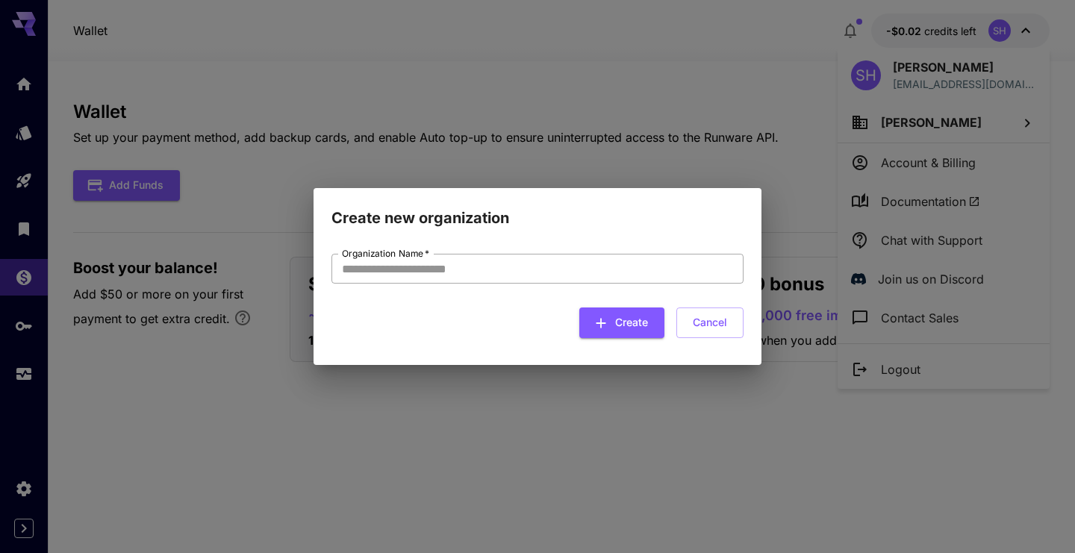
click at [374, 265] on input "Organization Name   *" at bounding box center [537, 269] width 412 height 30
click at [698, 323] on button "Cancel" at bounding box center [709, 323] width 67 height 31
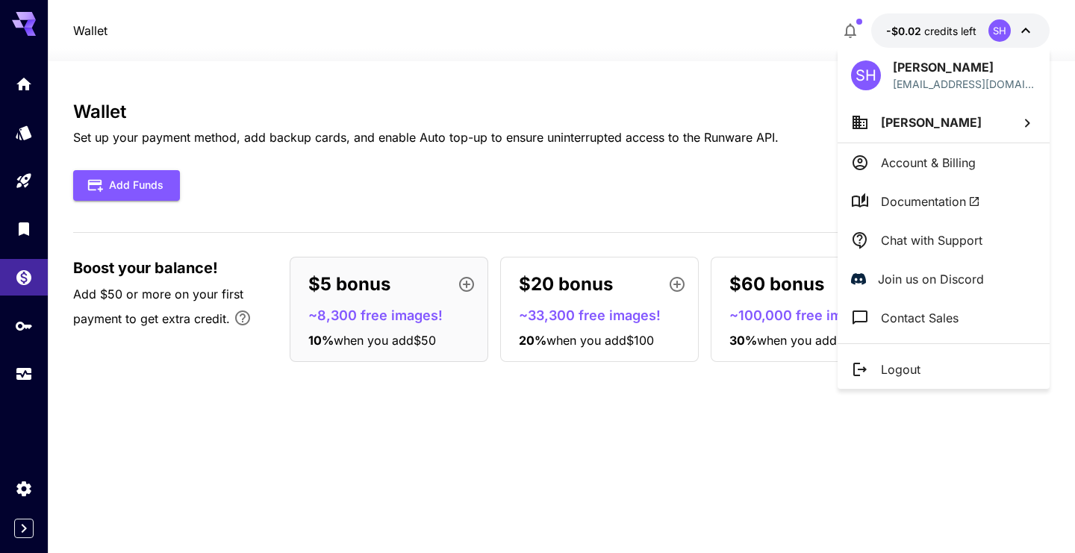
click at [27, 85] on div at bounding box center [537, 276] width 1075 height 553
